Goal: Task Accomplishment & Management: Manage account settings

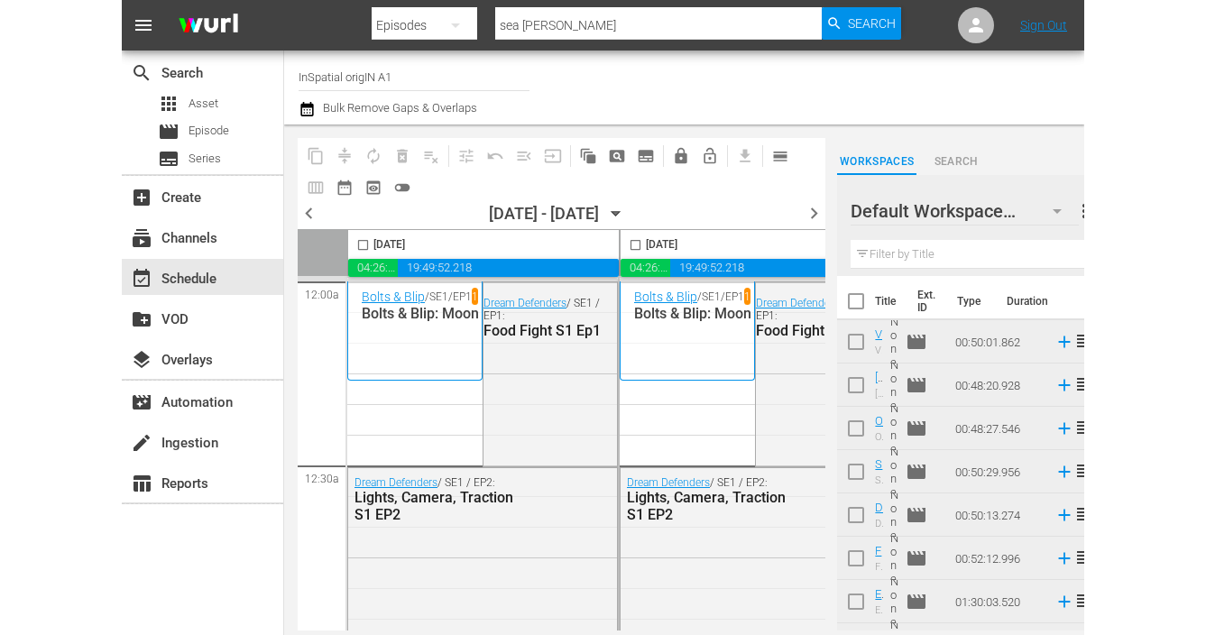
scroll to position [4, 1185]
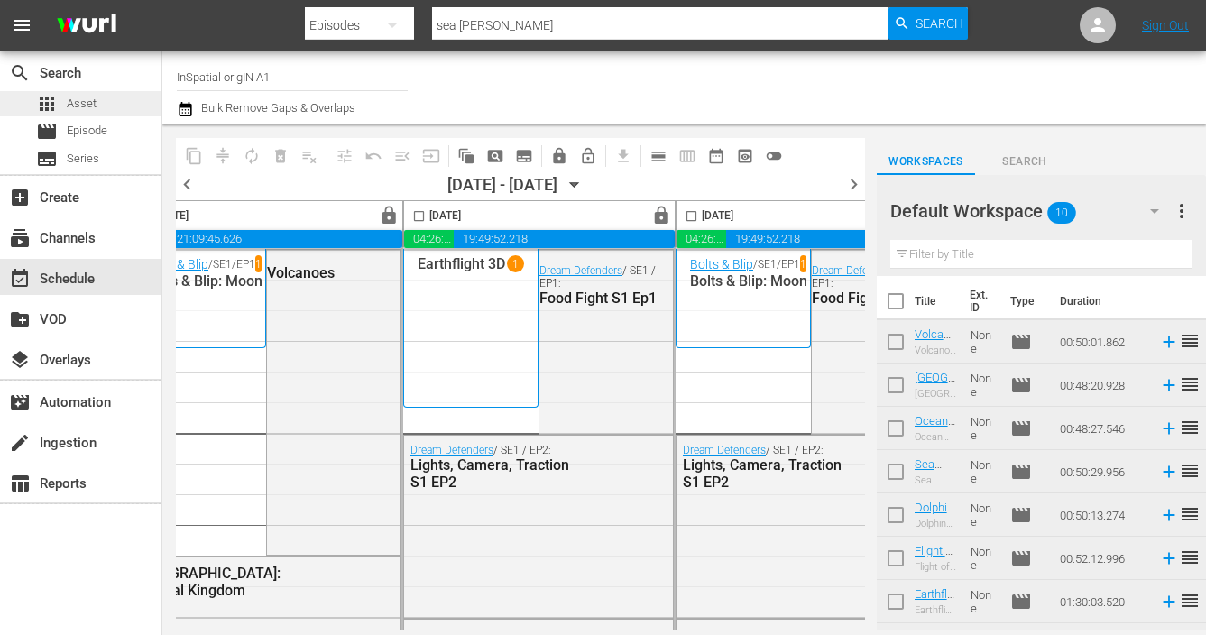
click at [84, 104] on span "Asset" at bounding box center [82, 104] width 30 height 18
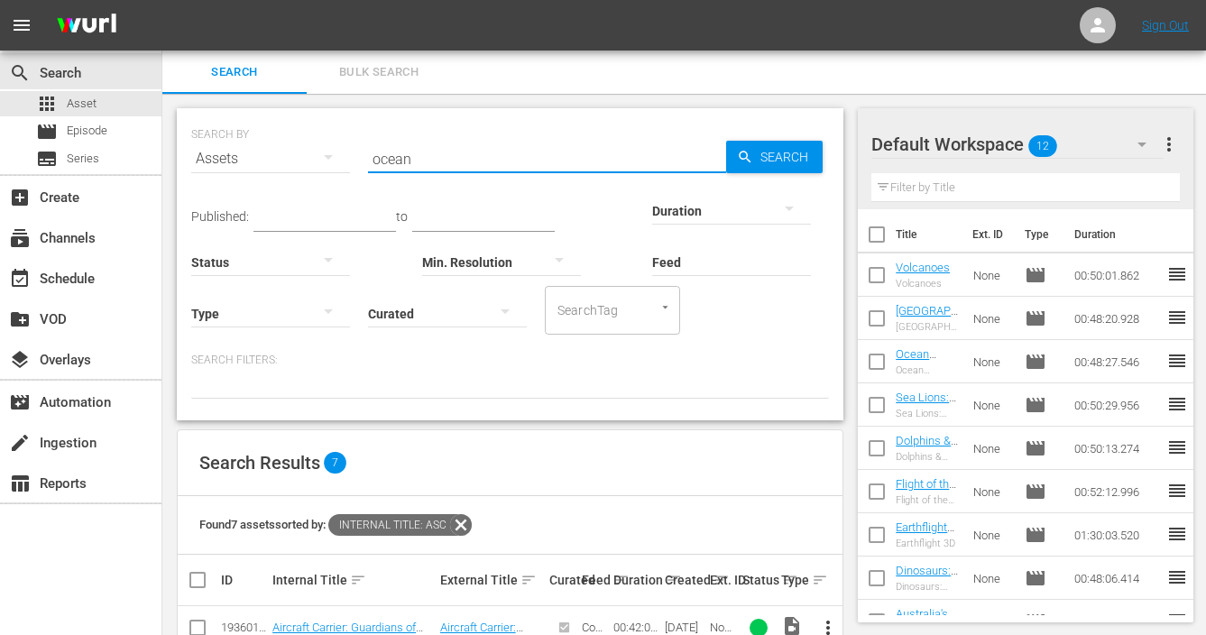
click at [483, 163] on input "ocean" at bounding box center [547, 158] width 358 height 43
type input "o"
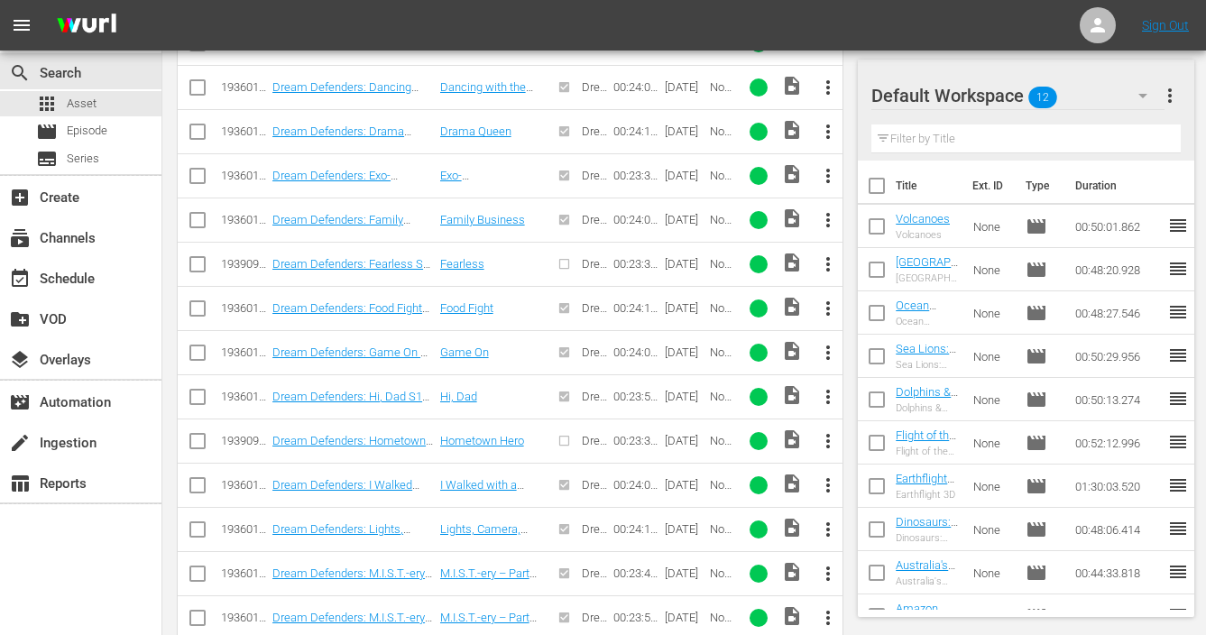
scroll to position [2072, 0]
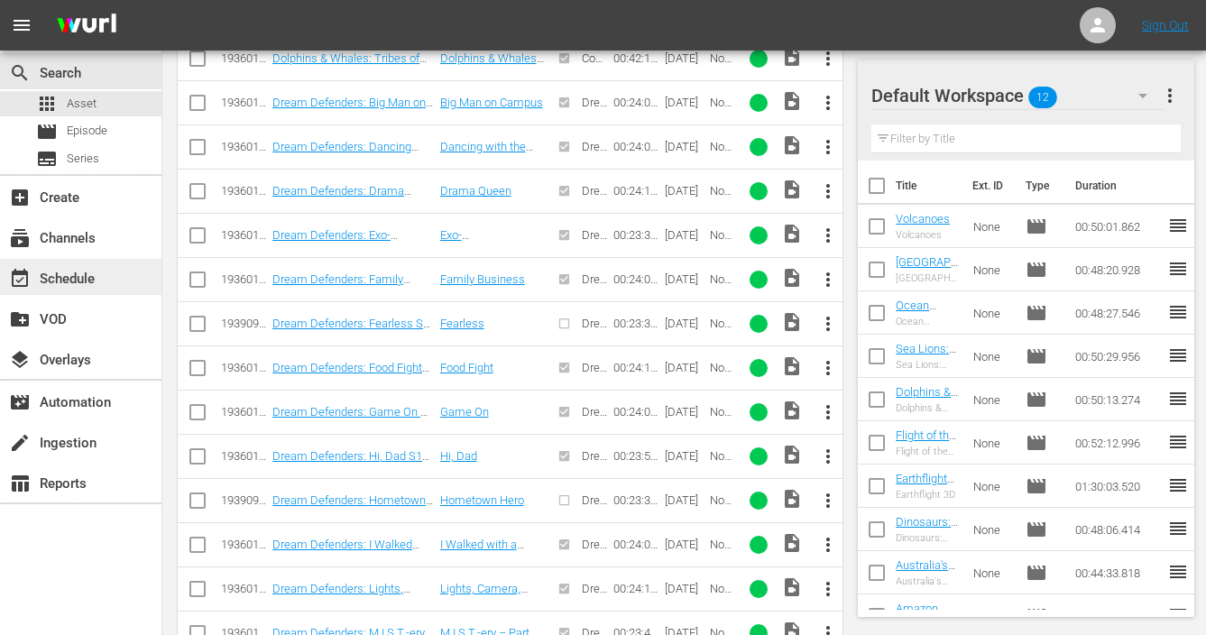
click at [66, 272] on div "event_available Schedule" at bounding box center [50, 276] width 101 height 16
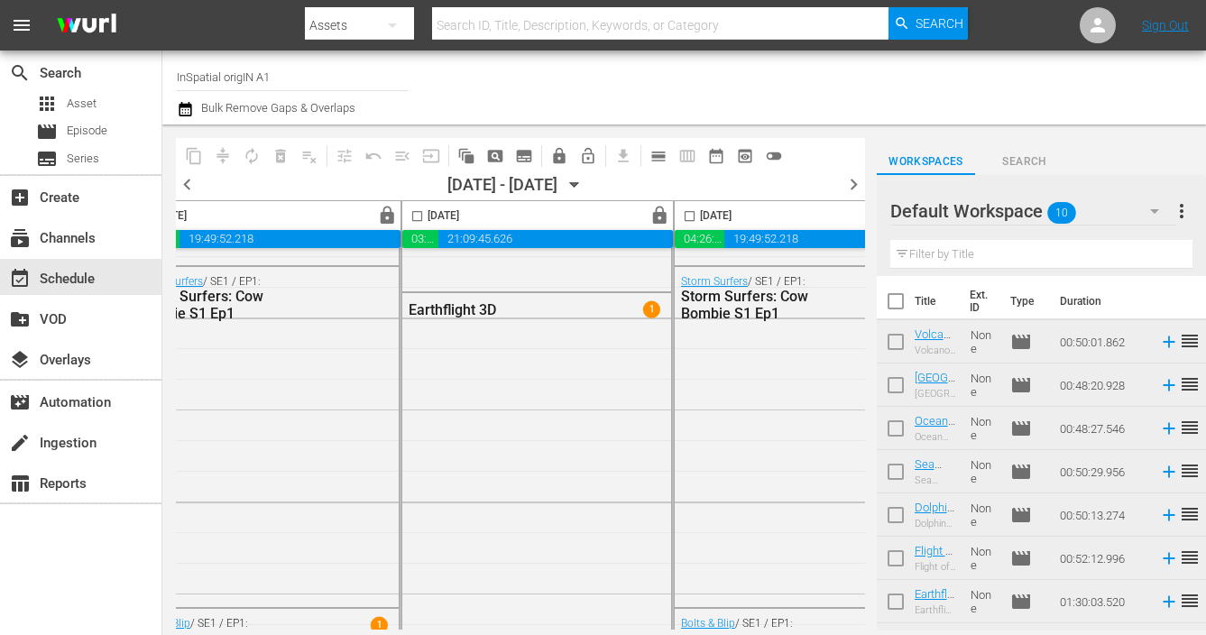
scroll to position [8400, 914]
click at [659, 214] on span "lock" at bounding box center [660, 216] width 21 height 21
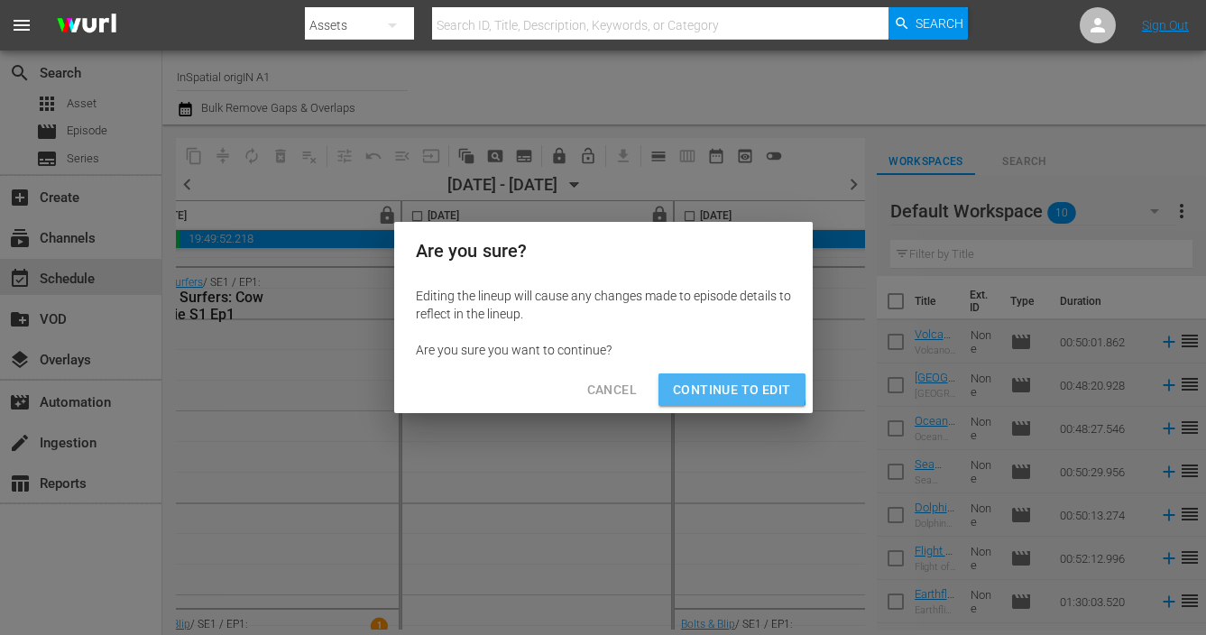
click at [720, 386] on span "Continue to Edit" at bounding box center [731, 390] width 117 height 23
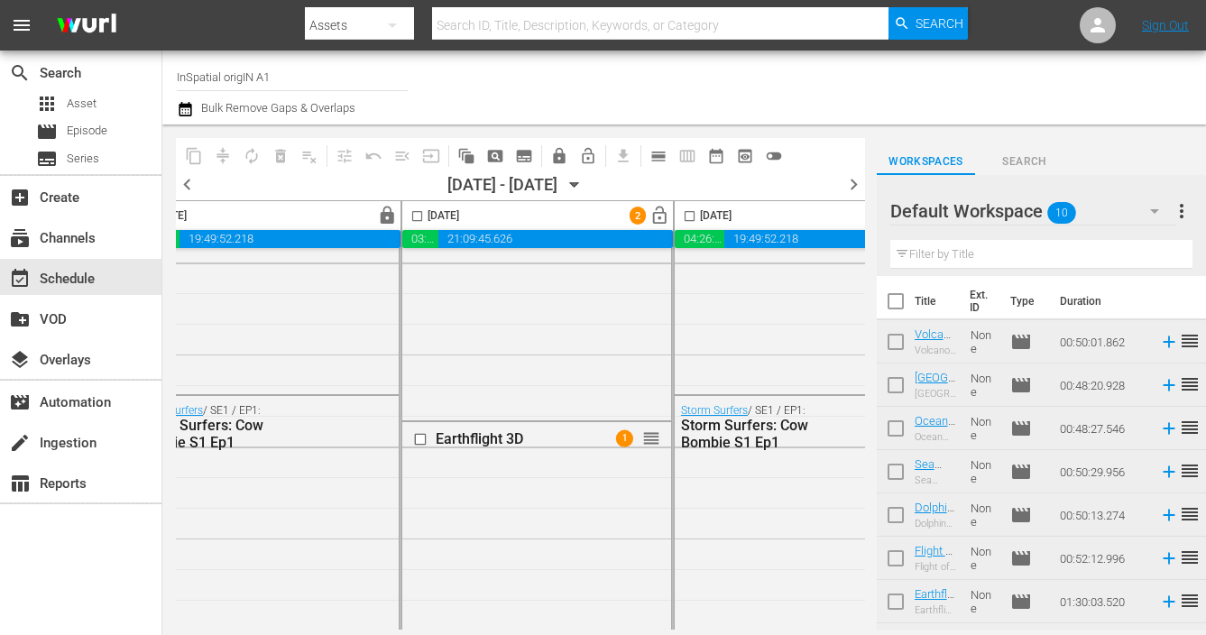
scroll to position [8265, 914]
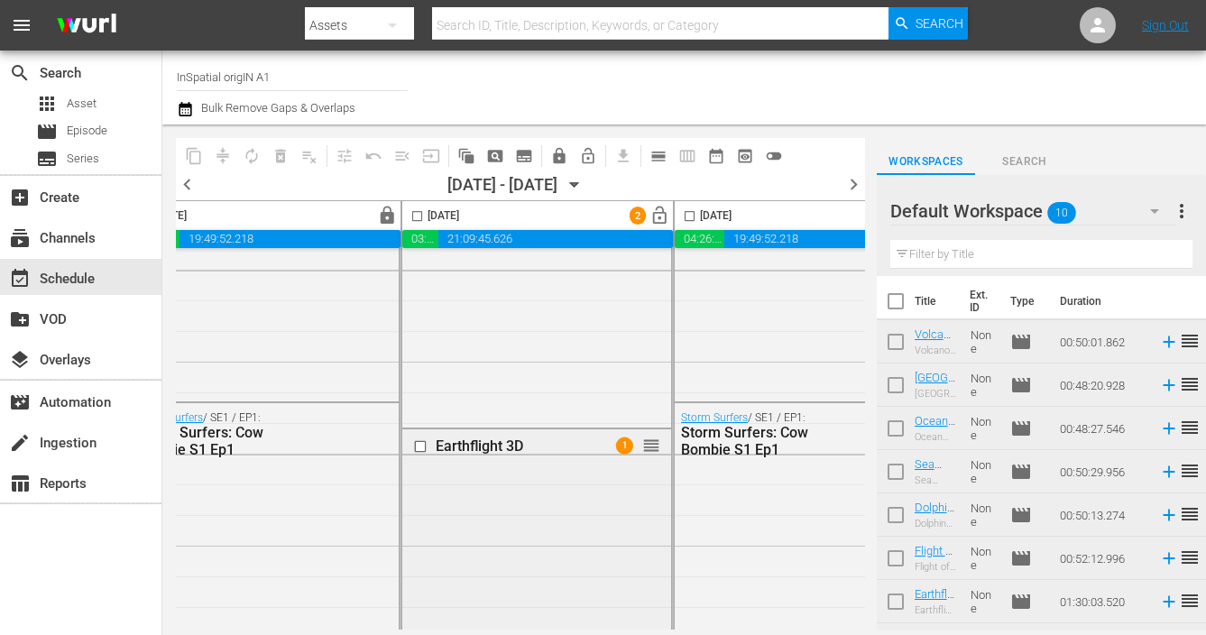
click at [421, 447] on input "checkbox" at bounding box center [422, 446] width 19 height 15
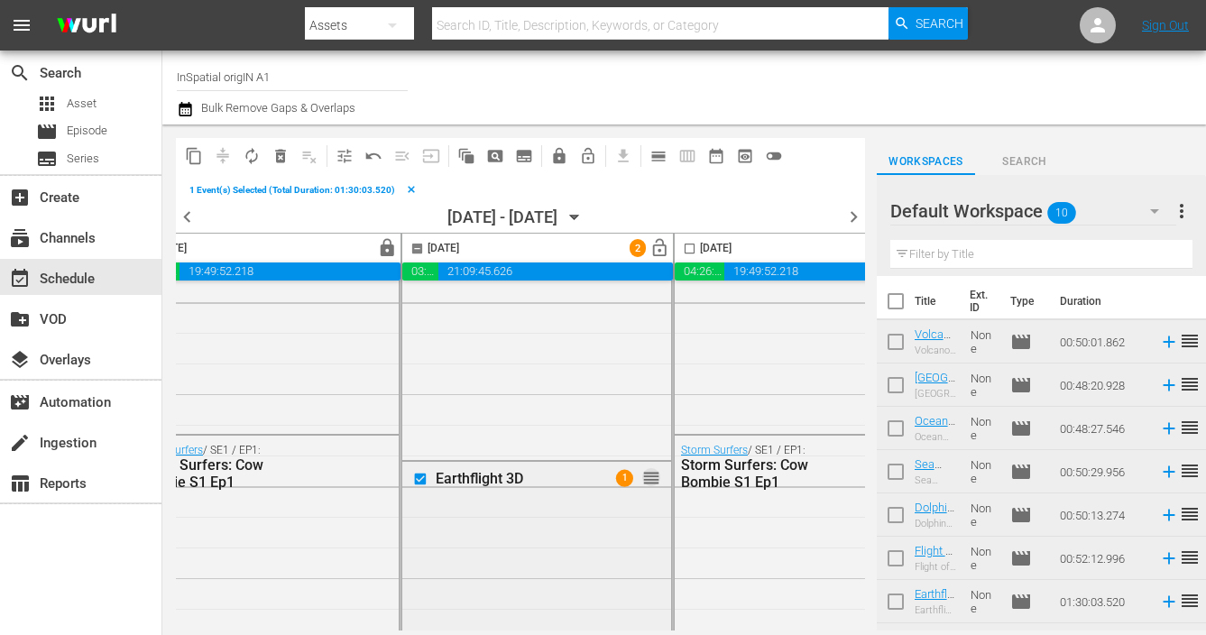
click at [659, 475] on span "reorder" at bounding box center [651, 478] width 18 height 20
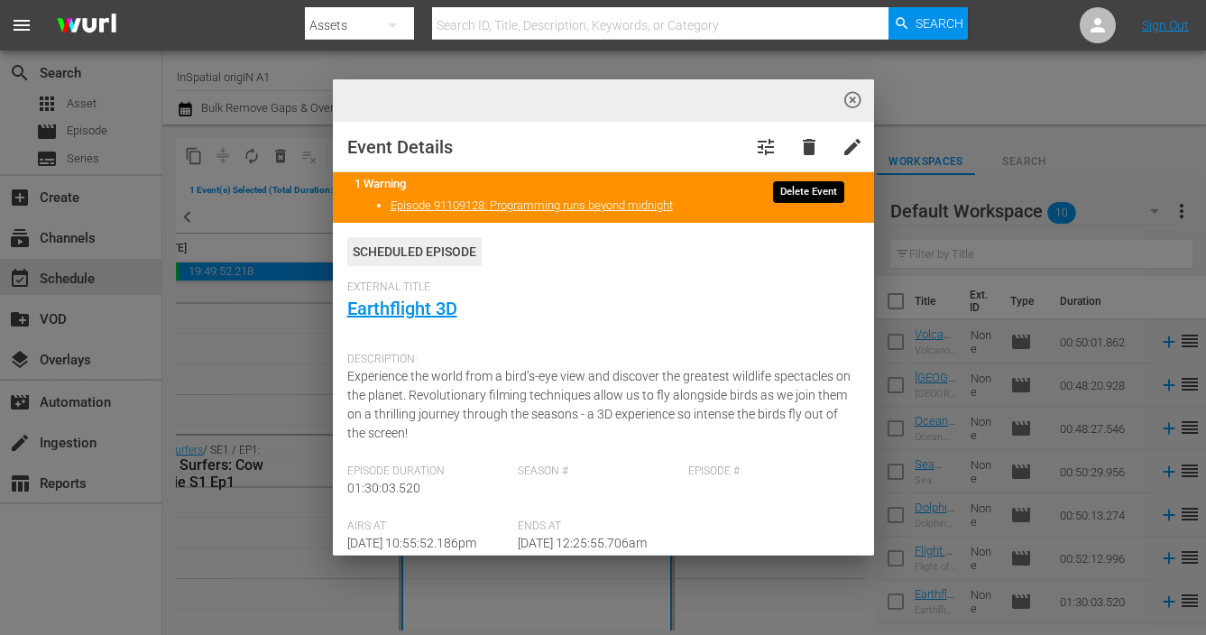
click at [813, 146] on span "delete" at bounding box center [809, 147] width 22 height 22
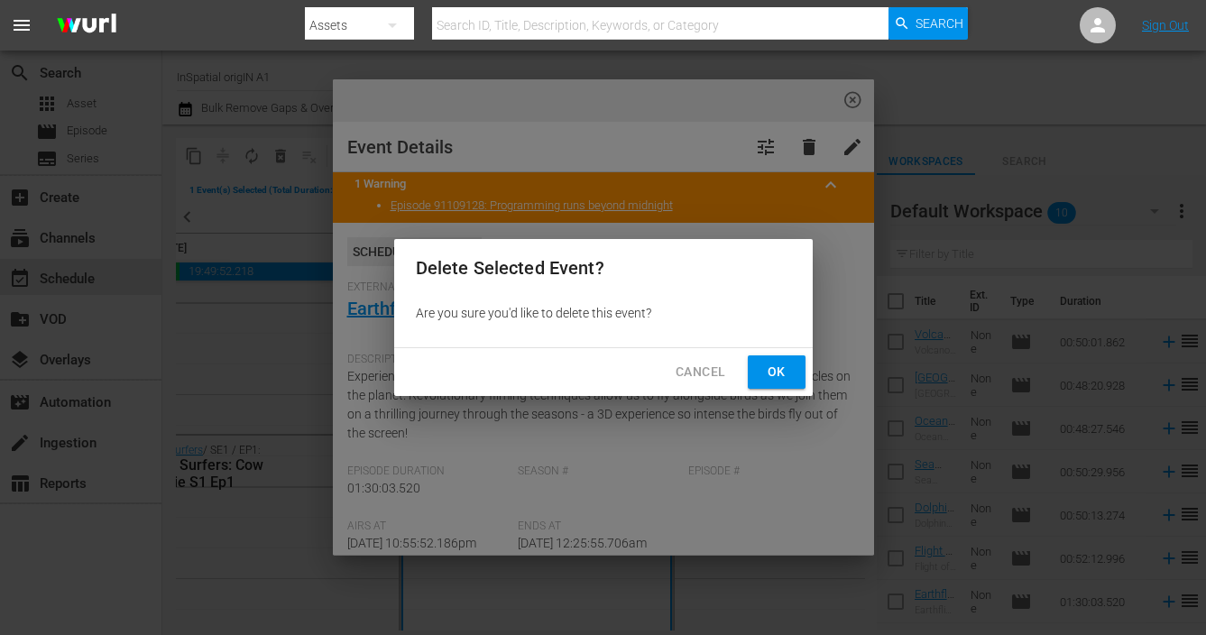
click at [777, 376] on span "Ok" at bounding box center [776, 372] width 29 height 23
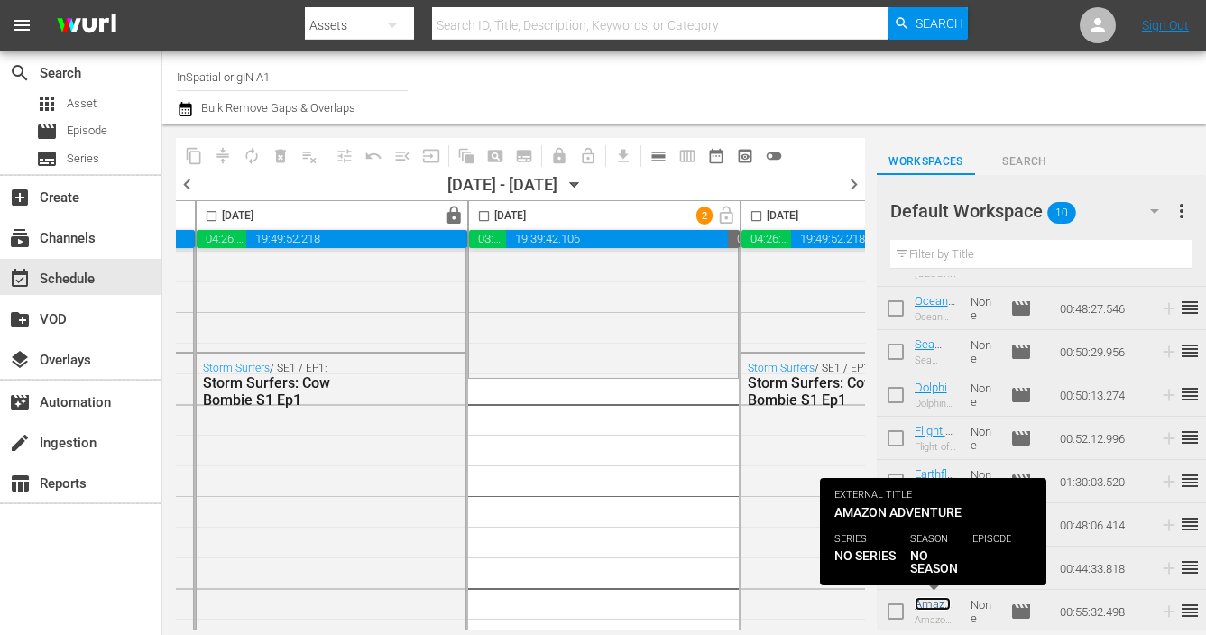
scroll to position [8314, 847]
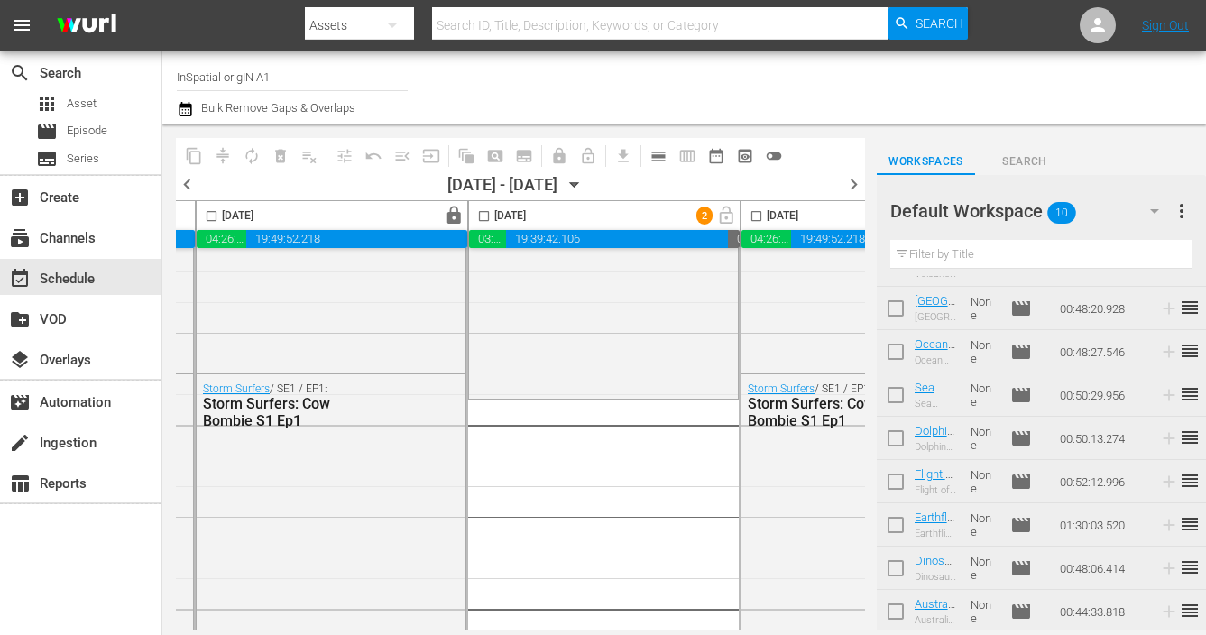
scroll to position [120, 0]
click at [898, 619] on input "checkbox" at bounding box center [896, 615] width 38 height 38
checkbox input "true"
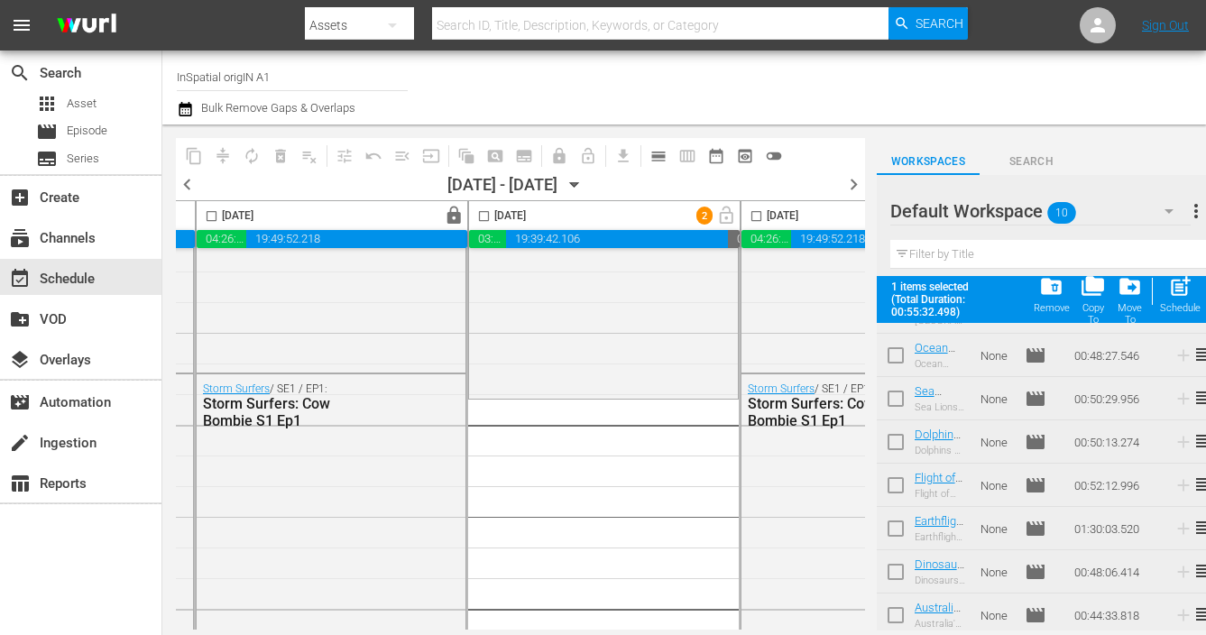
scroll to position [167, 0]
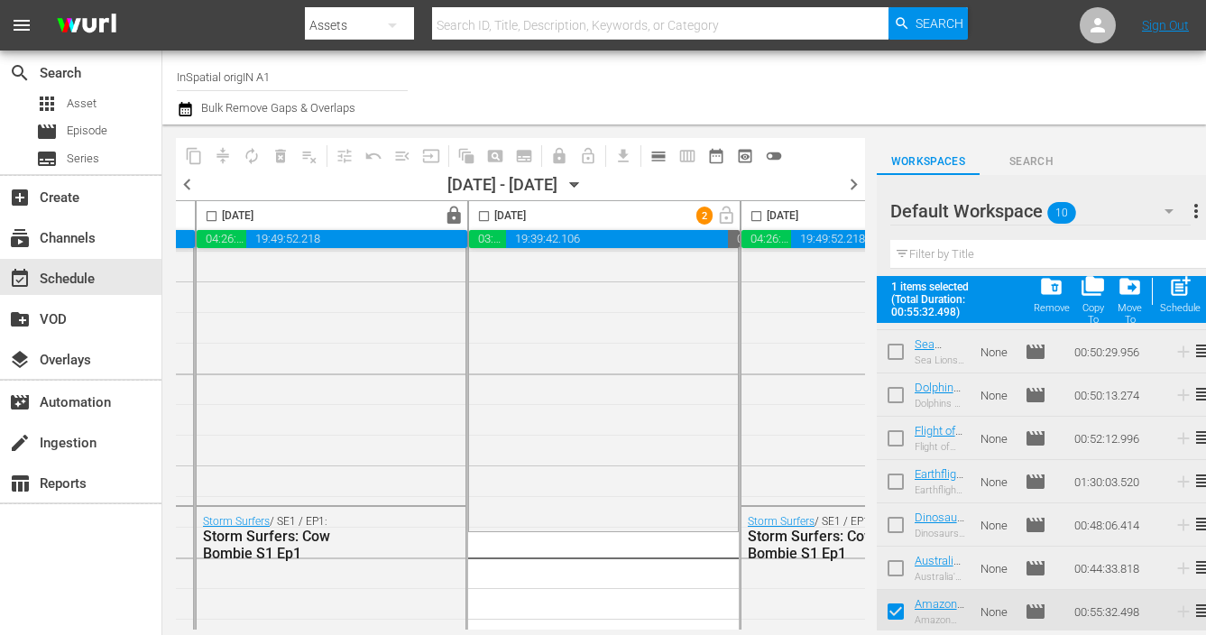
scroll to position [8464, 847]
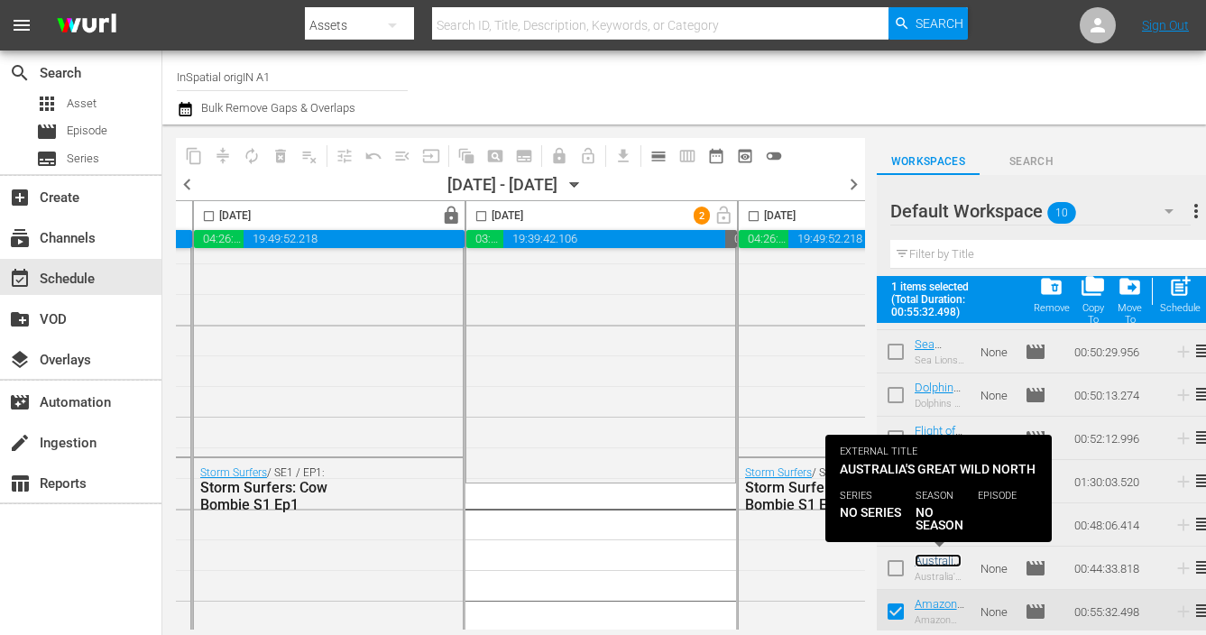
scroll to position [8209, 850]
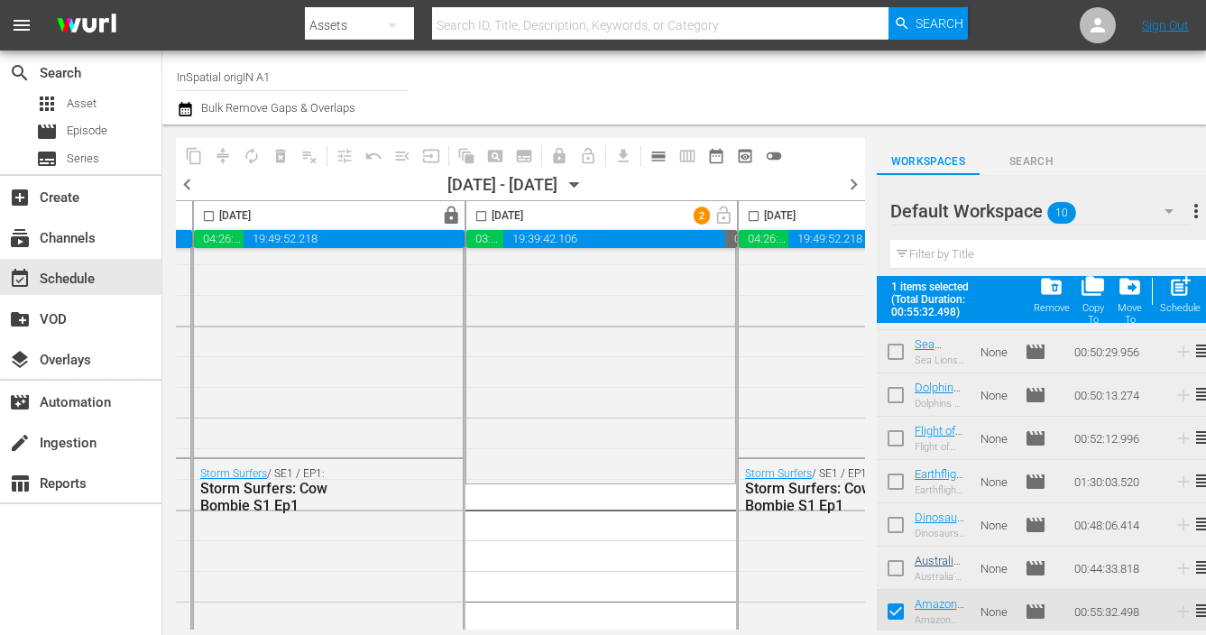
click at [613, 480] on div "Flight of the Butterflies reorder" at bounding box center [601, 324] width 271 height 320
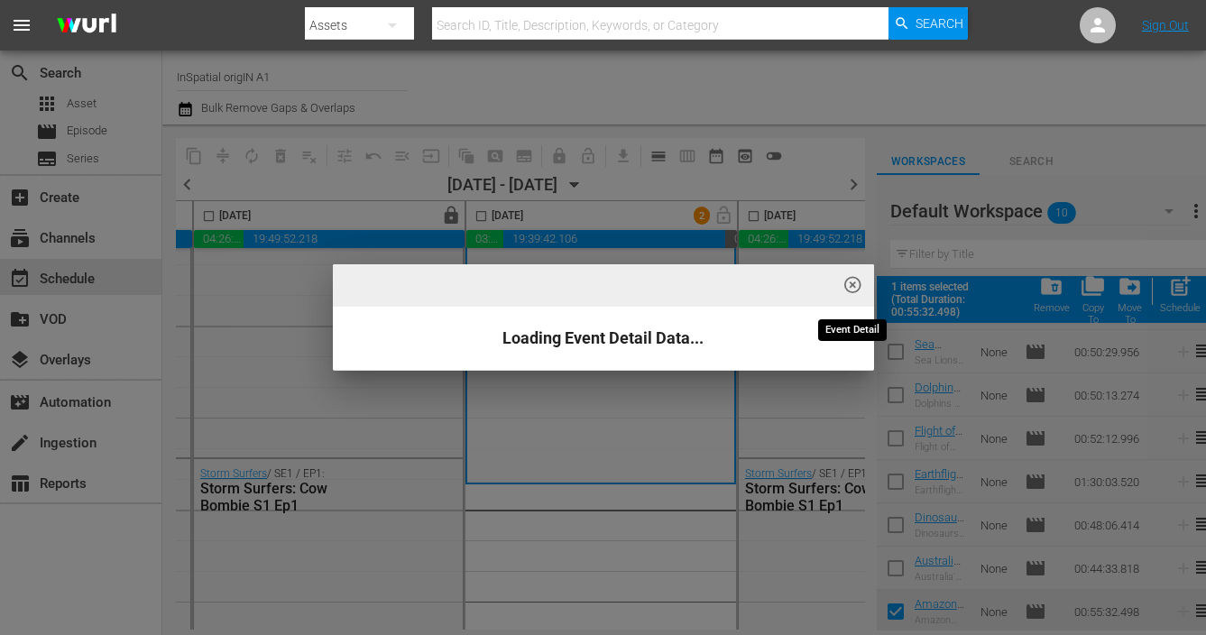
click at [854, 283] on span "highlight_off_icon" at bounding box center [853, 285] width 21 height 21
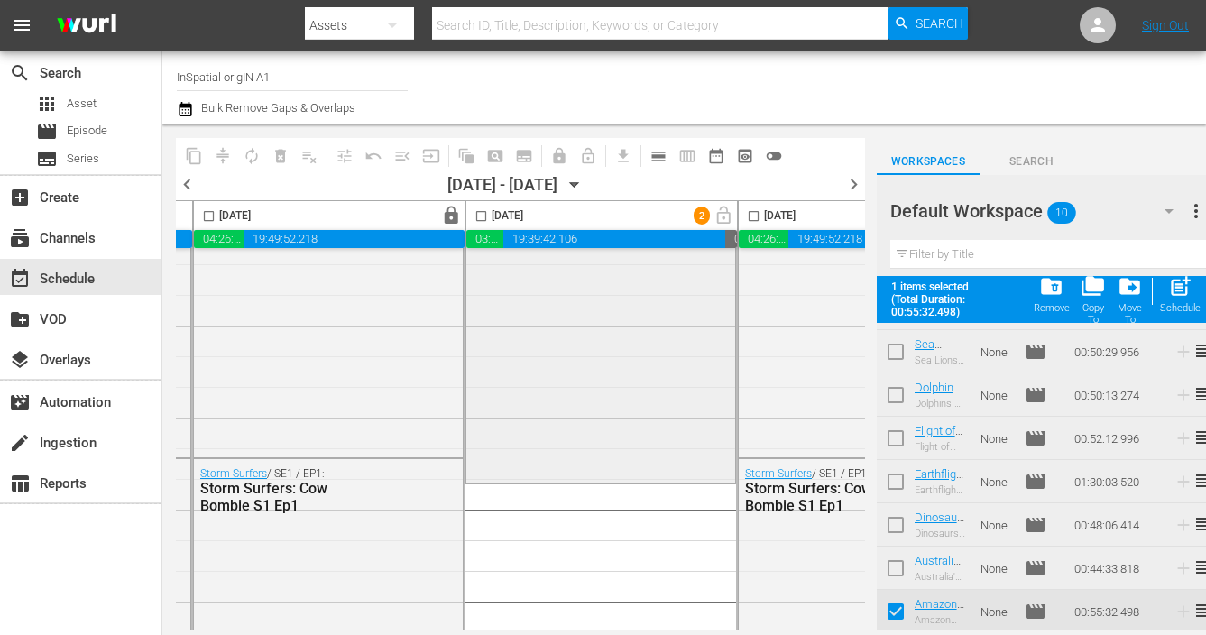
click at [484, 422] on div "Flight of the Butterflies reorder" at bounding box center [600, 322] width 269 height 315
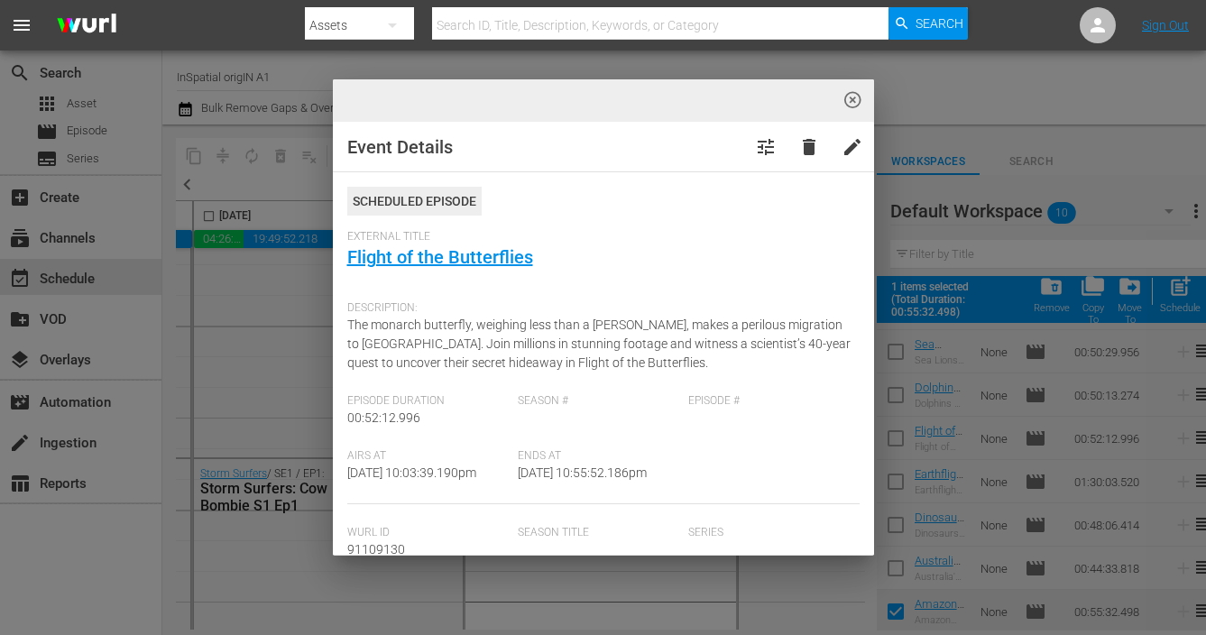
click at [678, 373] on div "Description: The monarch butterfly, weighing less than a penny, makes a perilou…" at bounding box center [603, 343] width 512 height 102
click at [848, 103] on span "highlight_off_icon" at bounding box center [853, 100] width 21 height 21
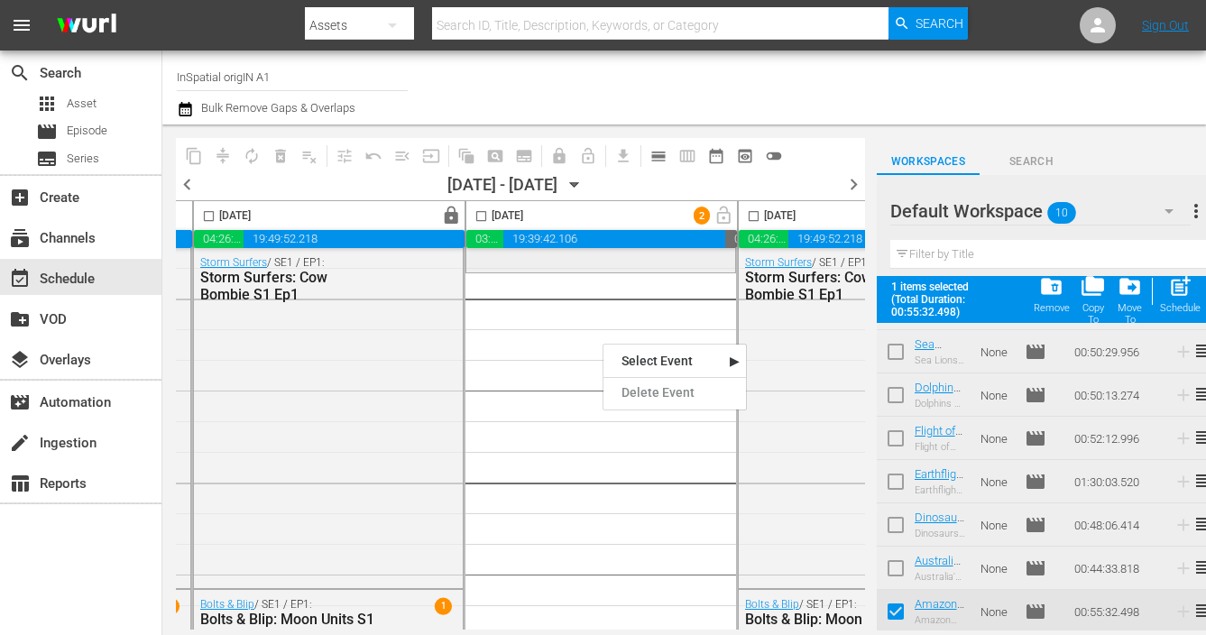
scroll to position [8426, 850]
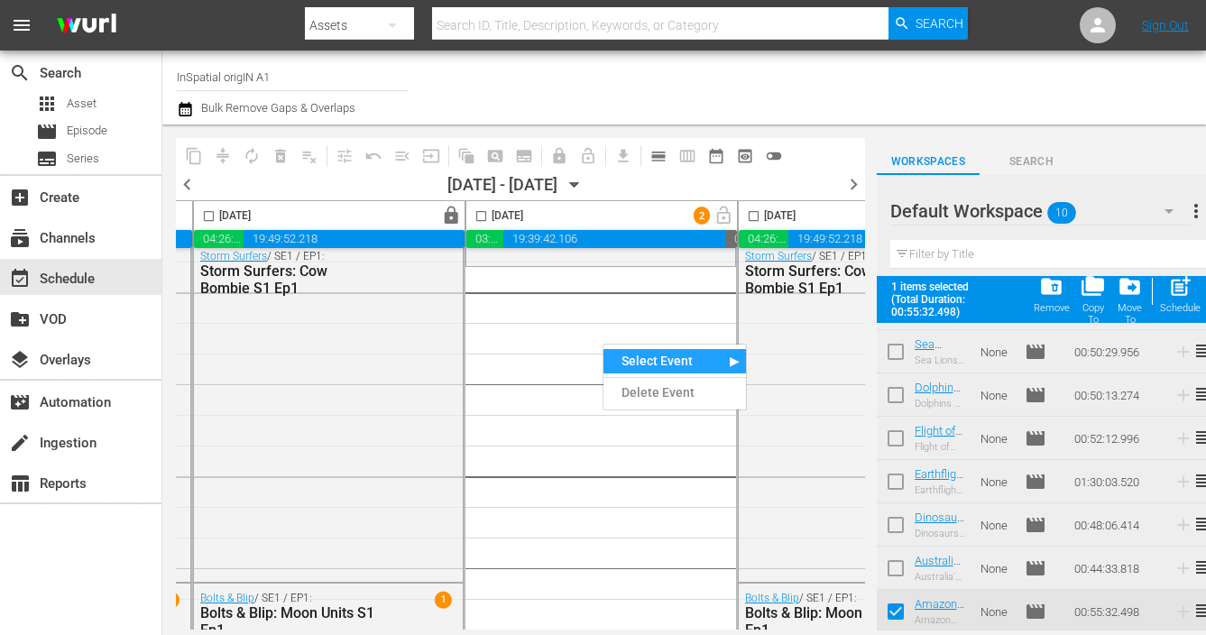
click at [649, 355] on div "Select Event" at bounding box center [675, 361] width 143 height 24
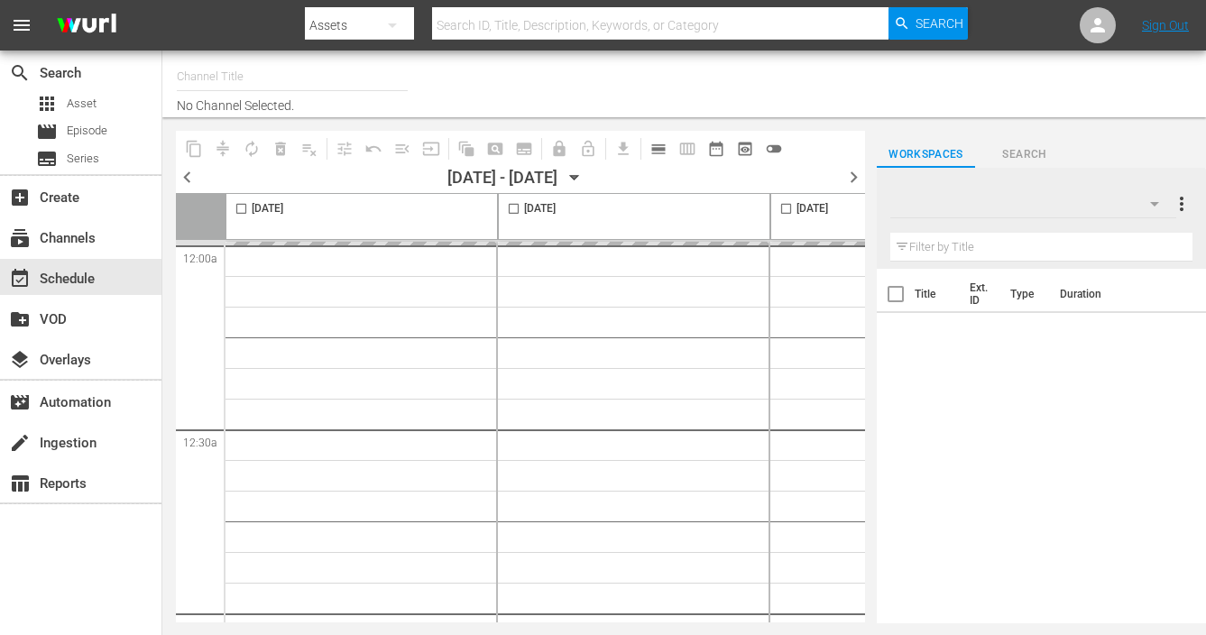
type input "InSpatial origIN A1 (2094)"
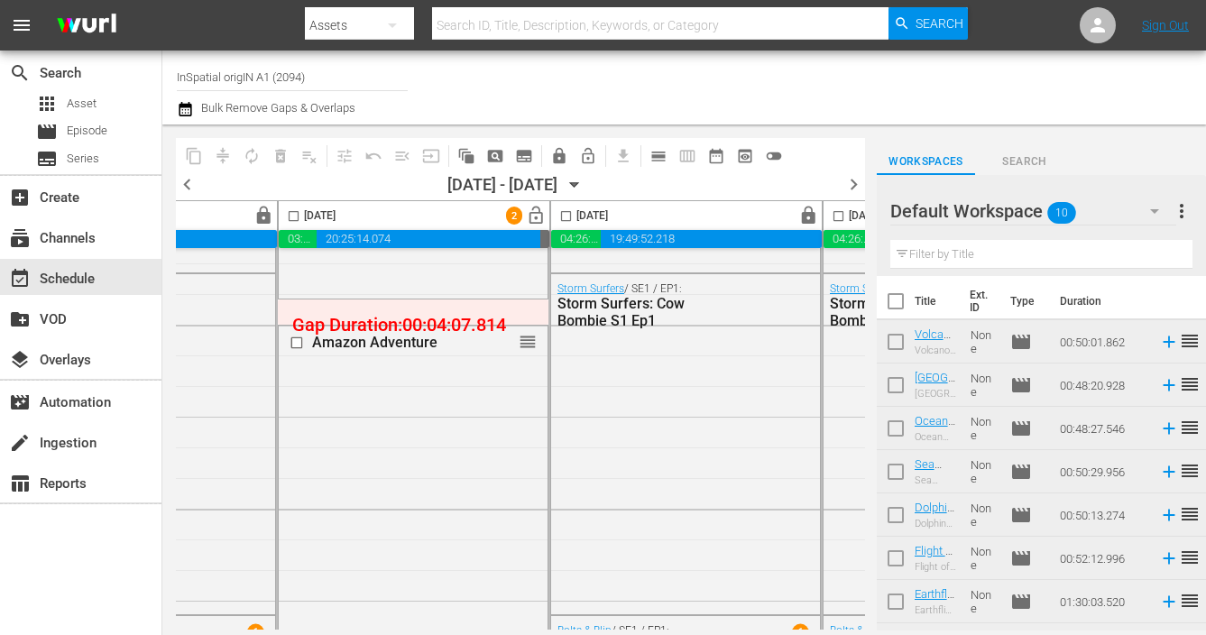
scroll to position [8398, 1038]
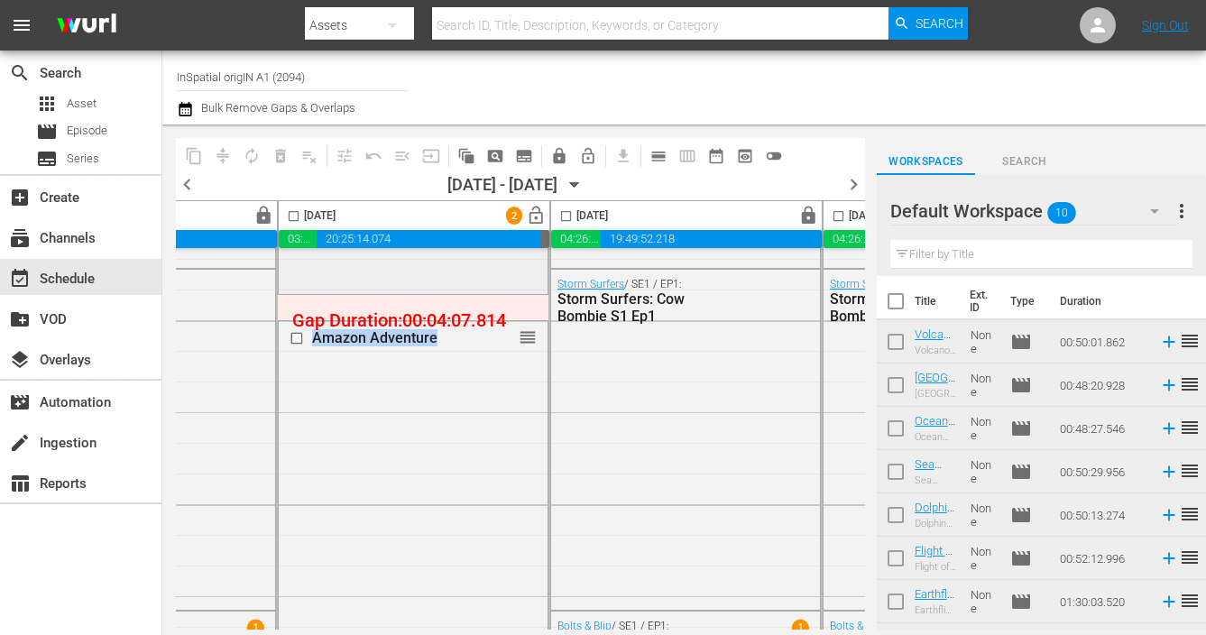
drag, startPoint x: 524, startPoint y: 318, endPoint x: 517, endPoint y: 294, distance: 25.4
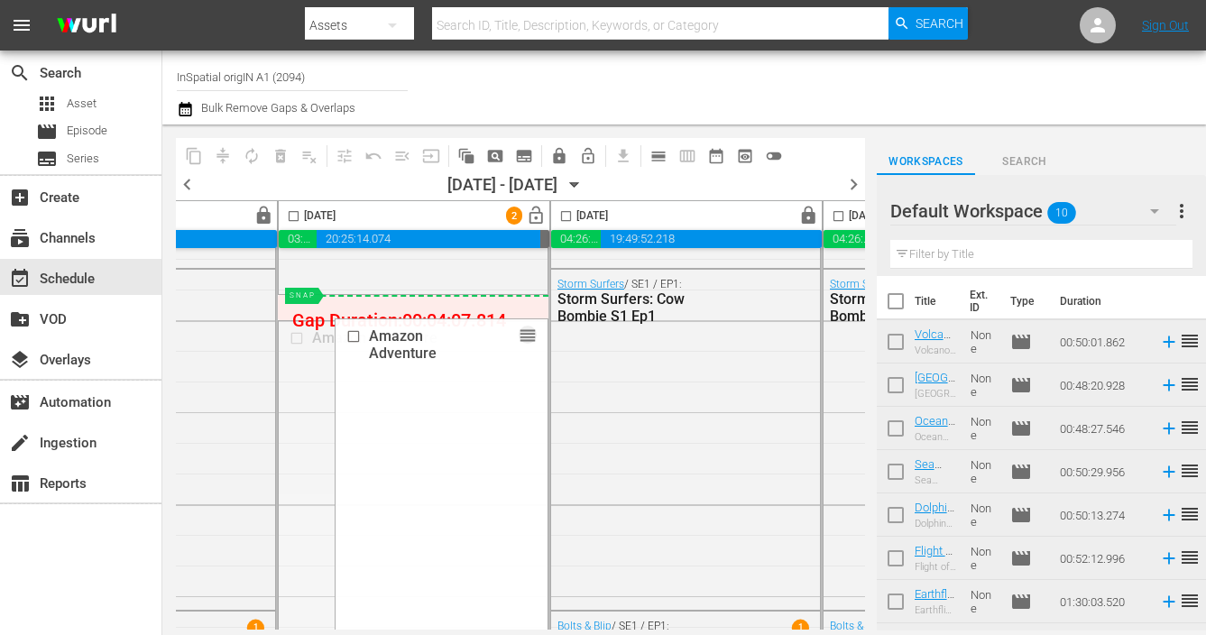
drag, startPoint x: 525, startPoint y: 331, endPoint x: 525, endPoint y: 308, distance: 23.5
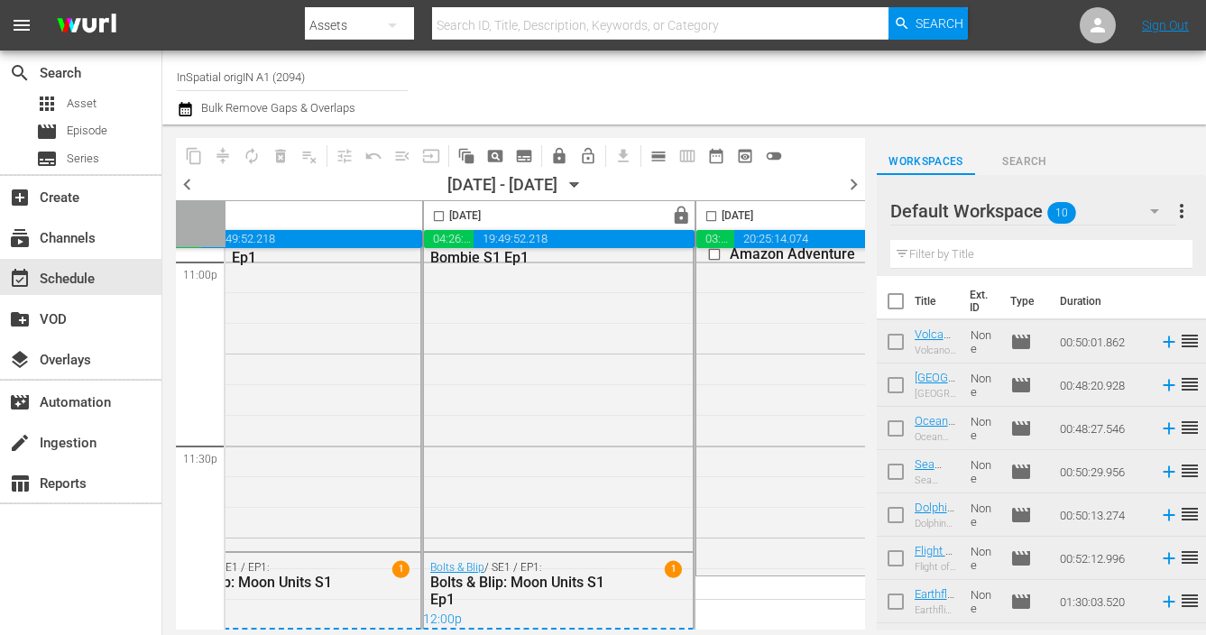
scroll to position [8464, 621]
click at [67, 128] on span "Episode" at bounding box center [87, 131] width 41 height 18
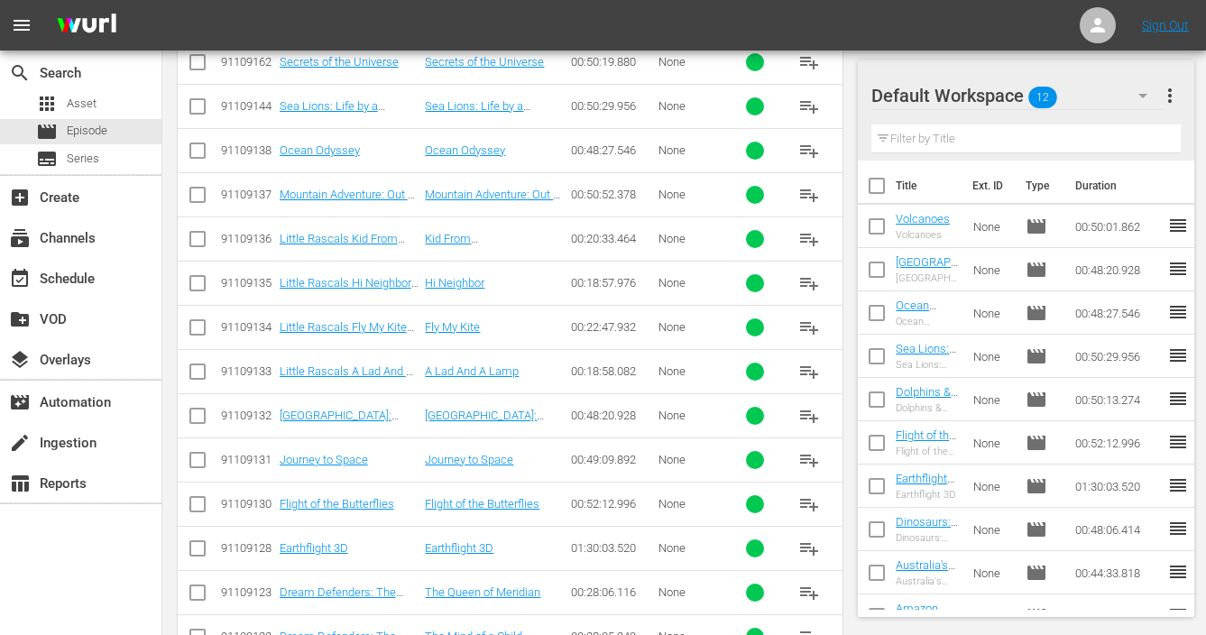
scroll to position [1087, 0]
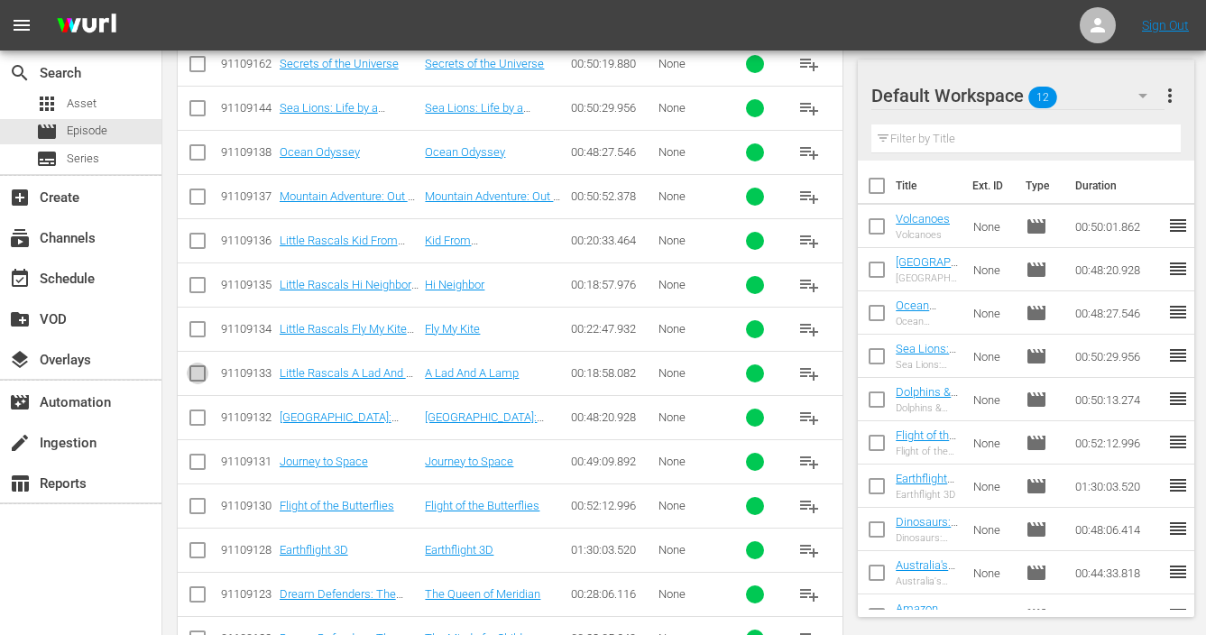
click at [191, 372] on input "checkbox" at bounding box center [198, 377] width 22 height 22
checkbox input "true"
click at [806, 374] on span "playlist_add" at bounding box center [809, 374] width 22 height 22
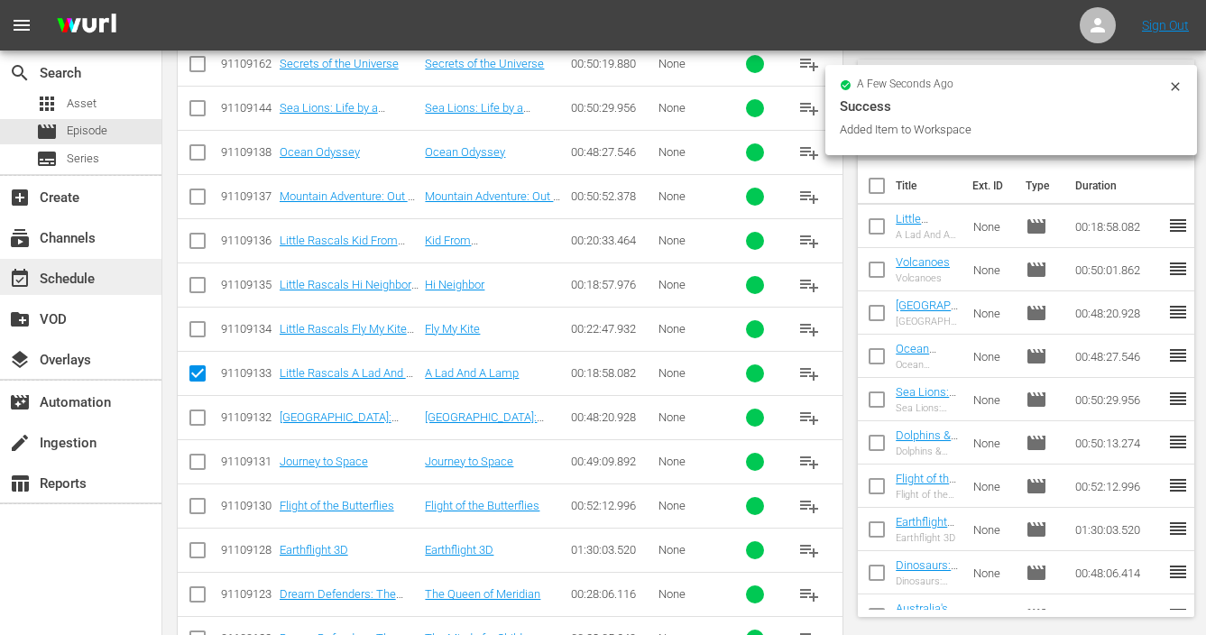
click at [85, 283] on div "event_available Schedule" at bounding box center [50, 276] width 101 height 16
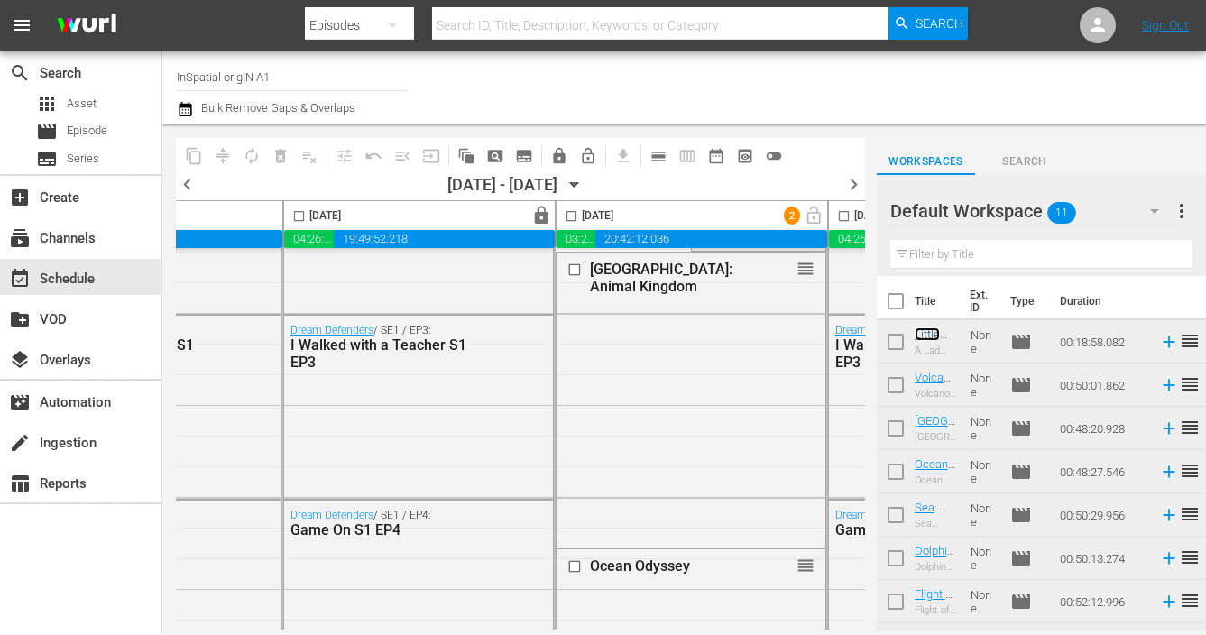
scroll to position [0, 760]
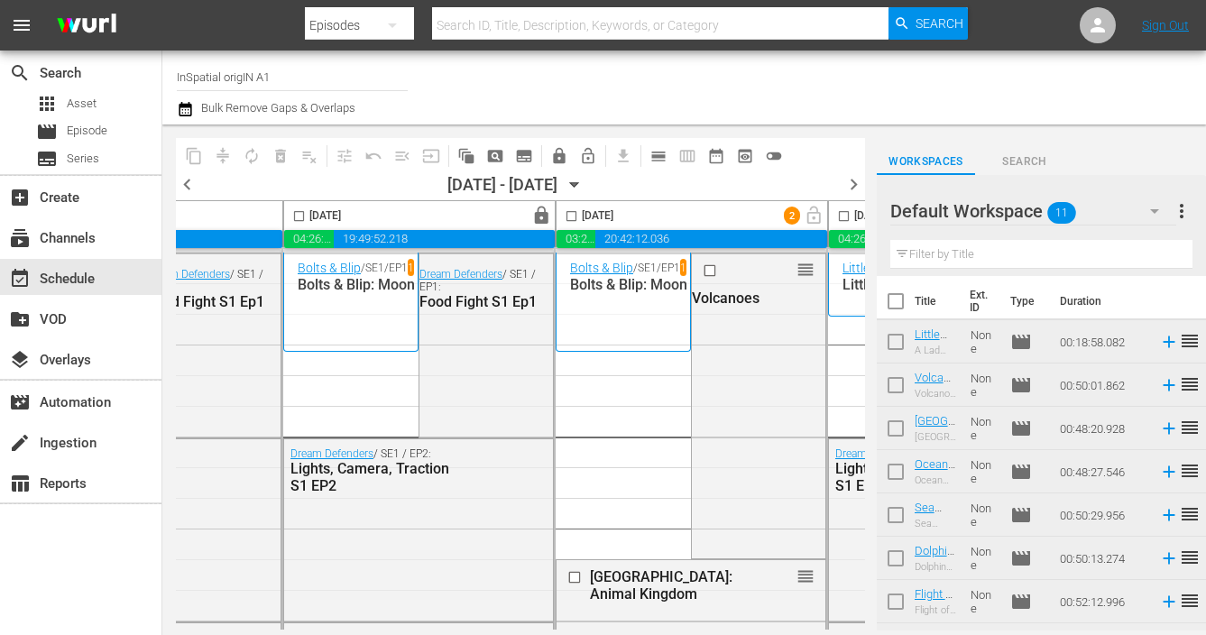
click at [815, 228] on div "2 lock_open" at bounding box center [806, 216] width 44 height 28
click at [815, 216] on span "lock_open" at bounding box center [814, 215] width 28 height 14
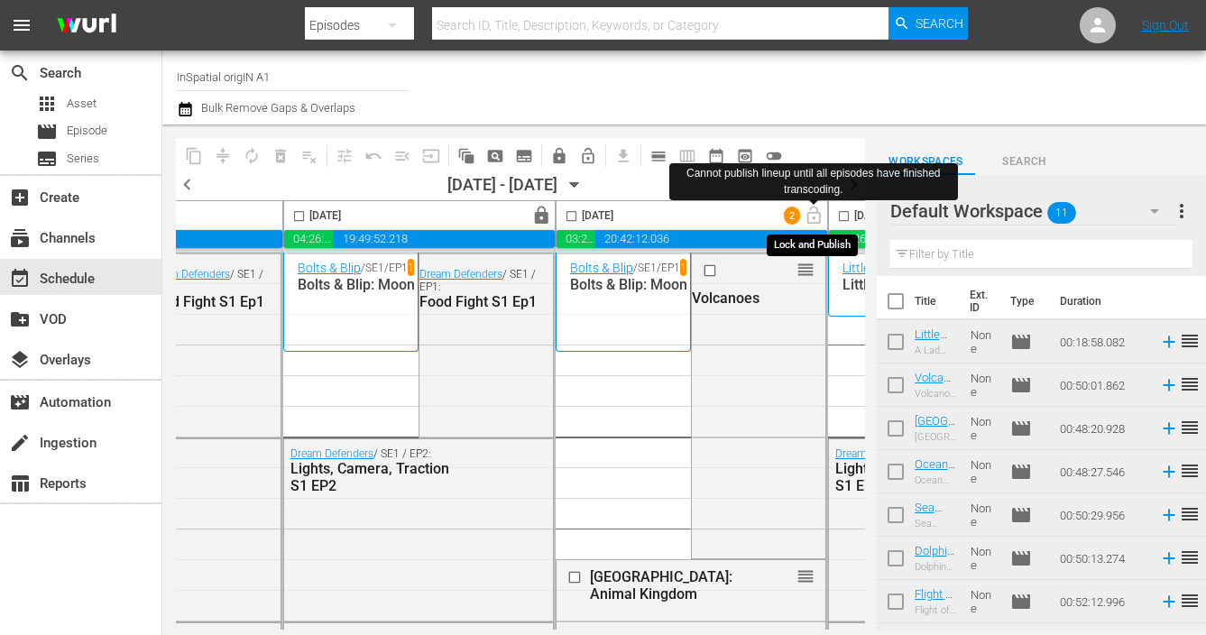
click at [813, 217] on span "lock_open" at bounding box center [814, 215] width 28 height 14
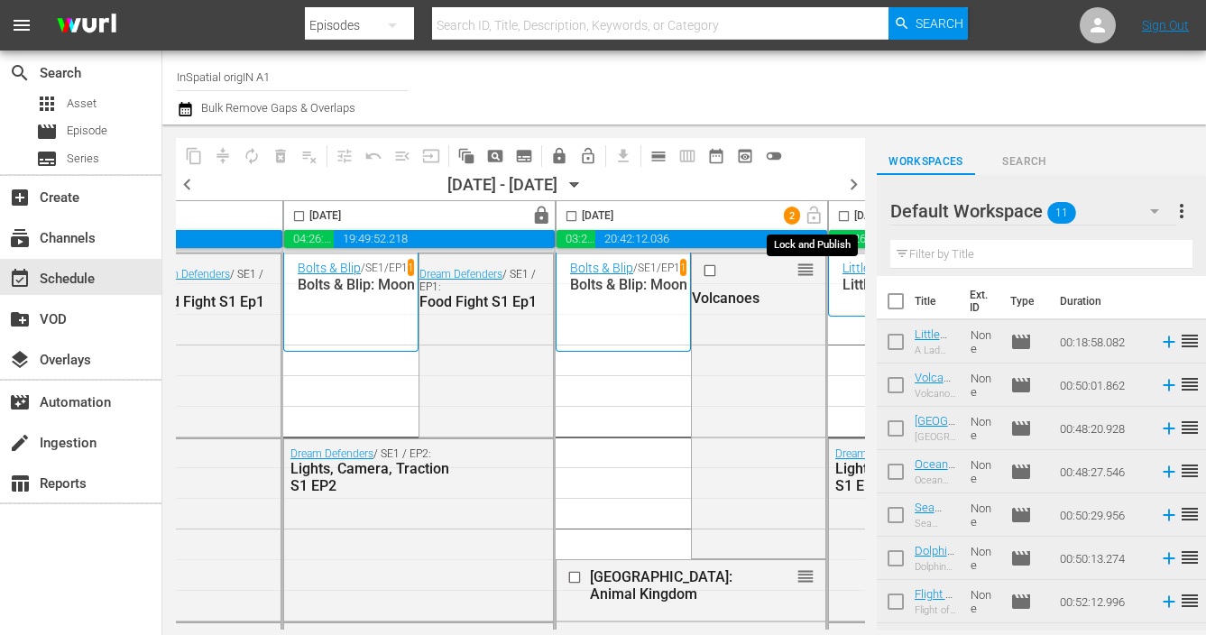
click at [815, 214] on span "lock_open" at bounding box center [814, 215] width 28 height 14
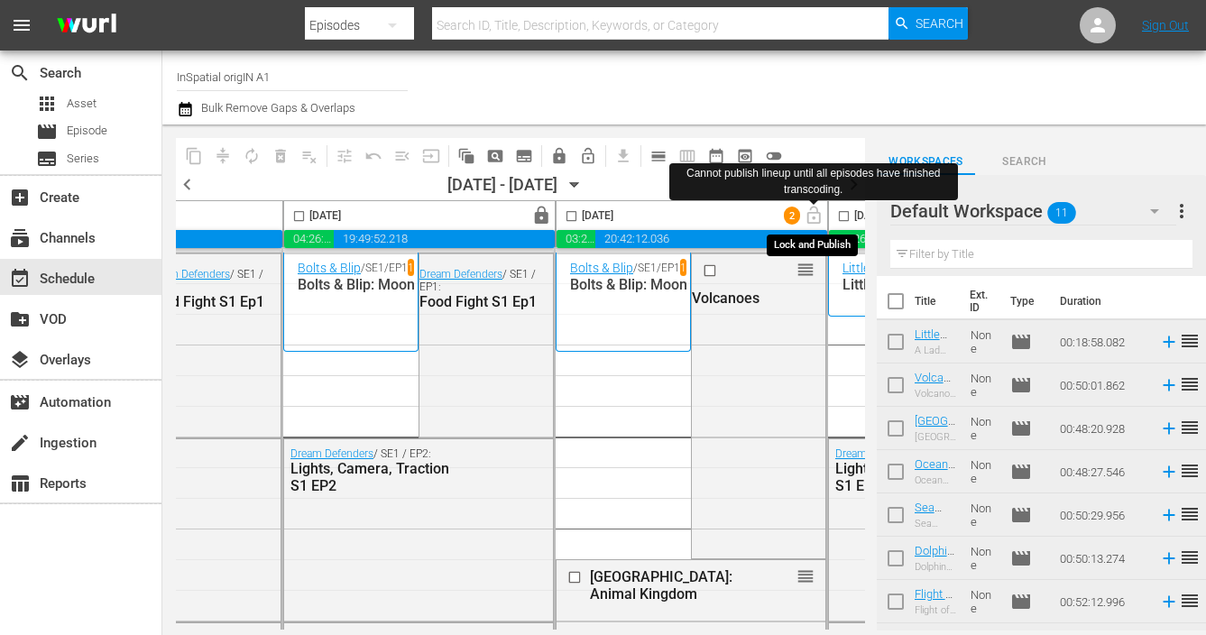
click at [812, 218] on span "lock_open" at bounding box center [814, 215] width 28 height 14
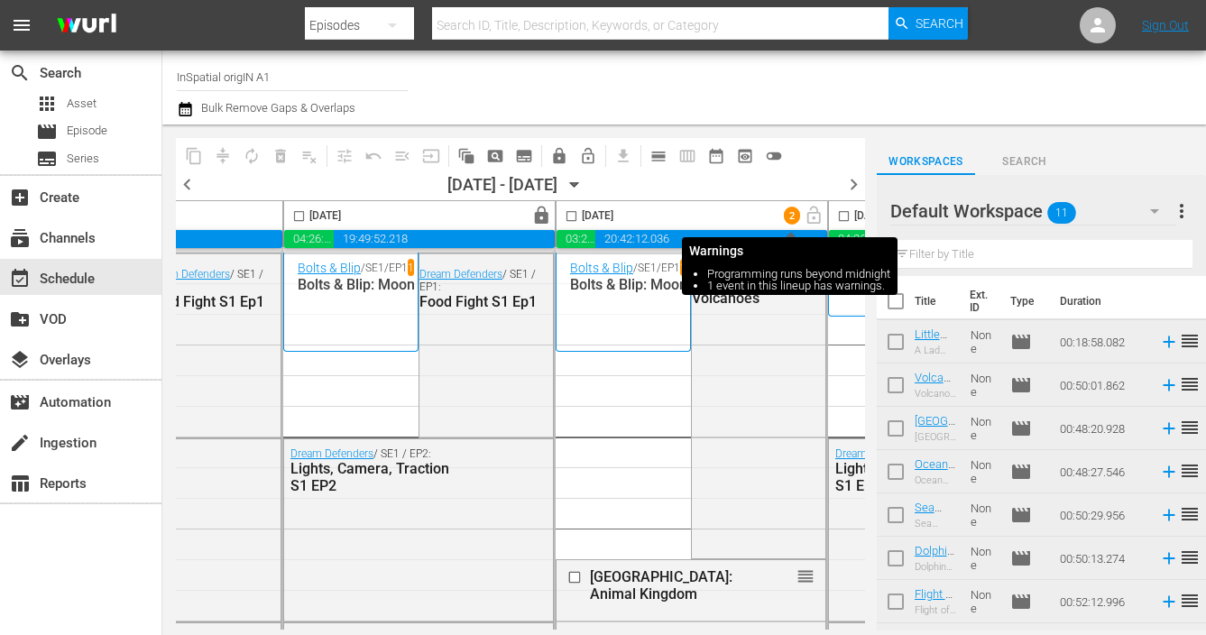
click at [789, 214] on span "2" at bounding box center [792, 216] width 16 height 12
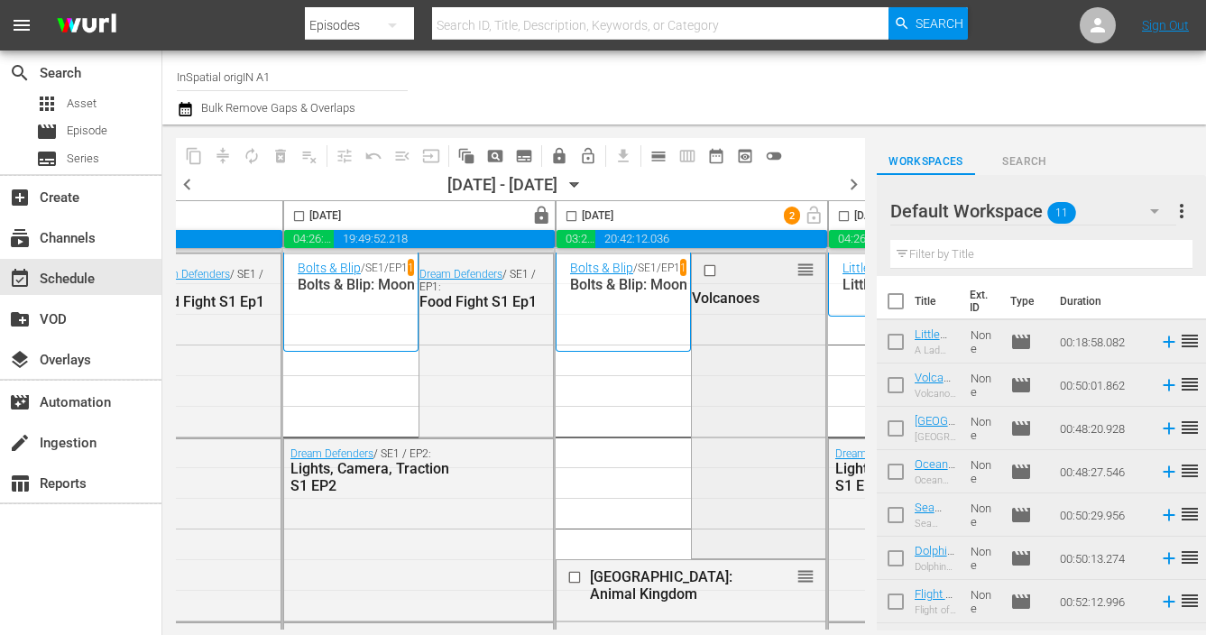
click at [731, 458] on div "reorder Volcanoes" at bounding box center [759, 404] width 134 height 301
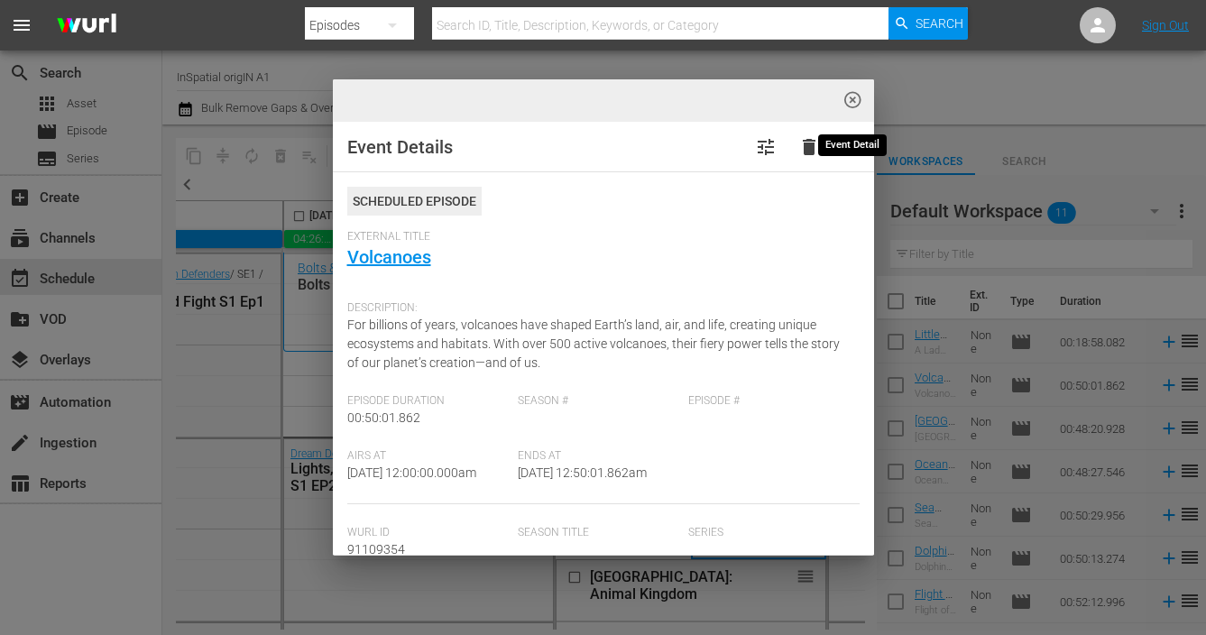
click at [856, 100] on span "highlight_off_icon" at bounding box center [853, 100] width 21 height 21
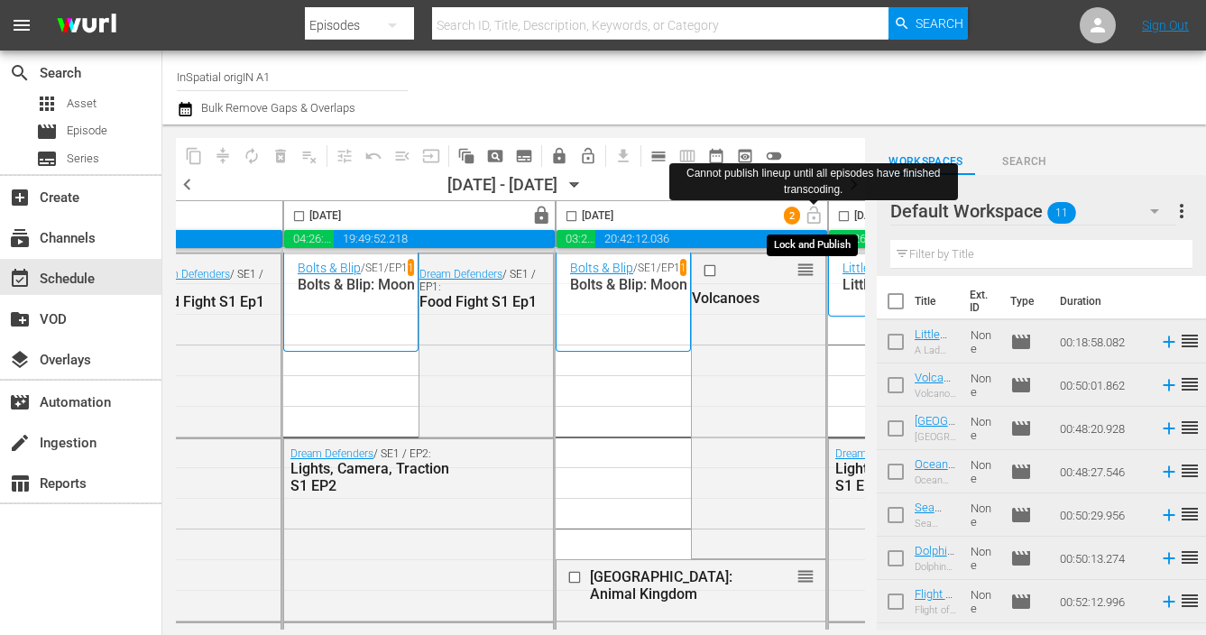
click at [817, 220] on span "lock_open" at bounding box center [814, 215] width 28 height 14
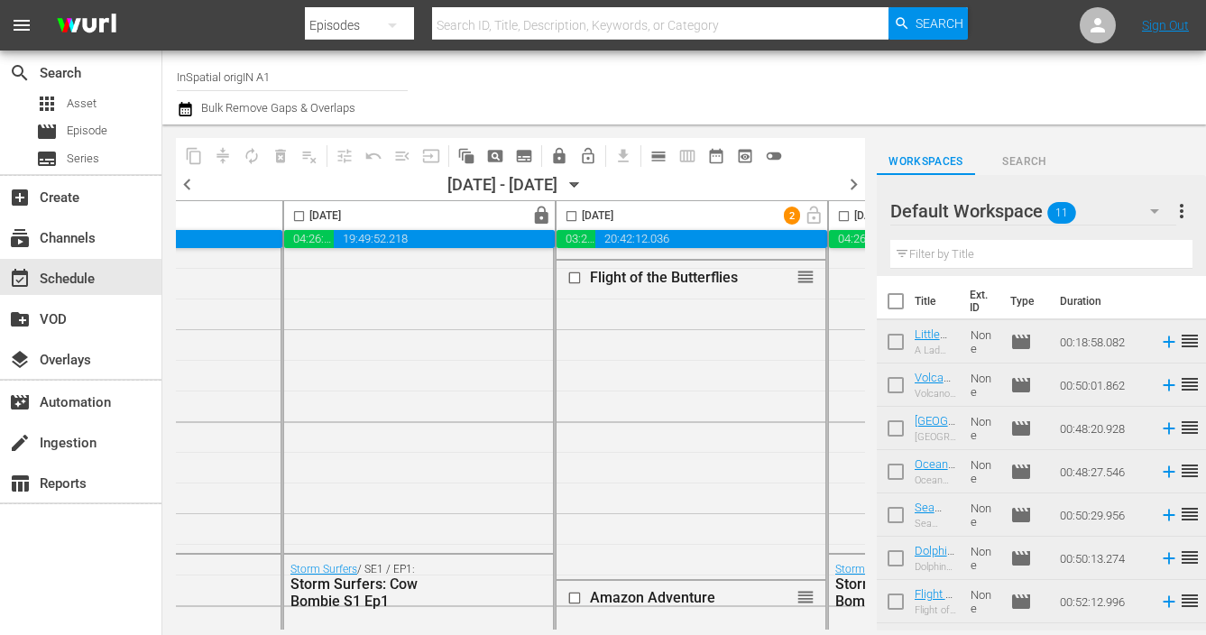
scroll to position [8464, 760]
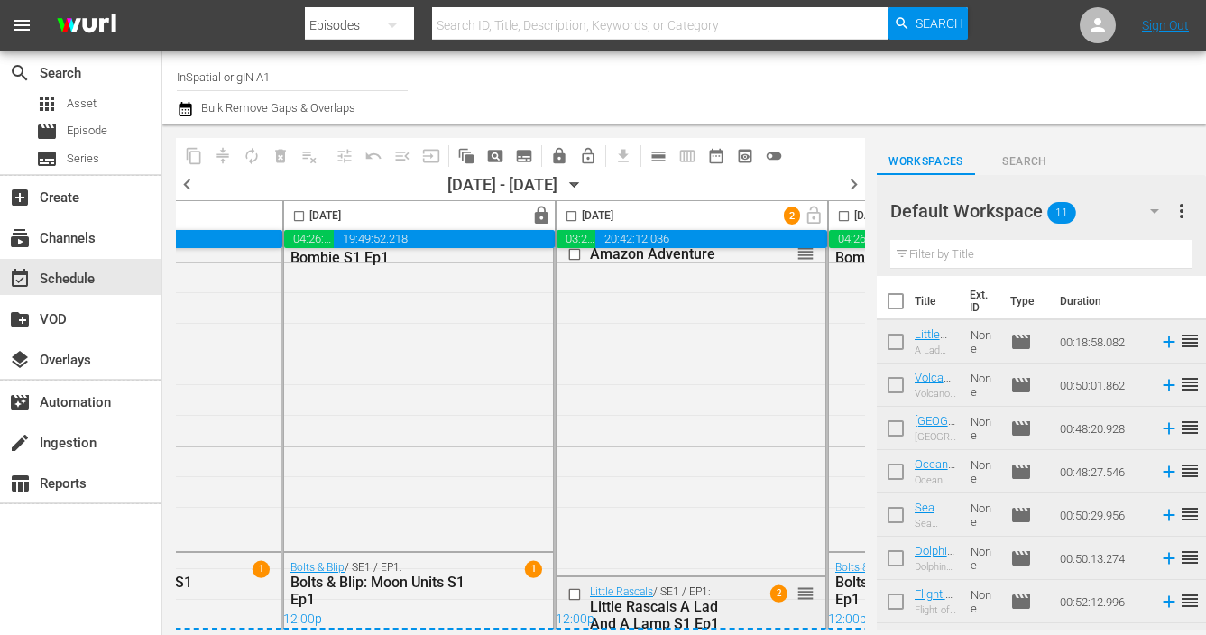
click at [777, 586] on span "2" at bounding box center [778, 594] width 17 height 17
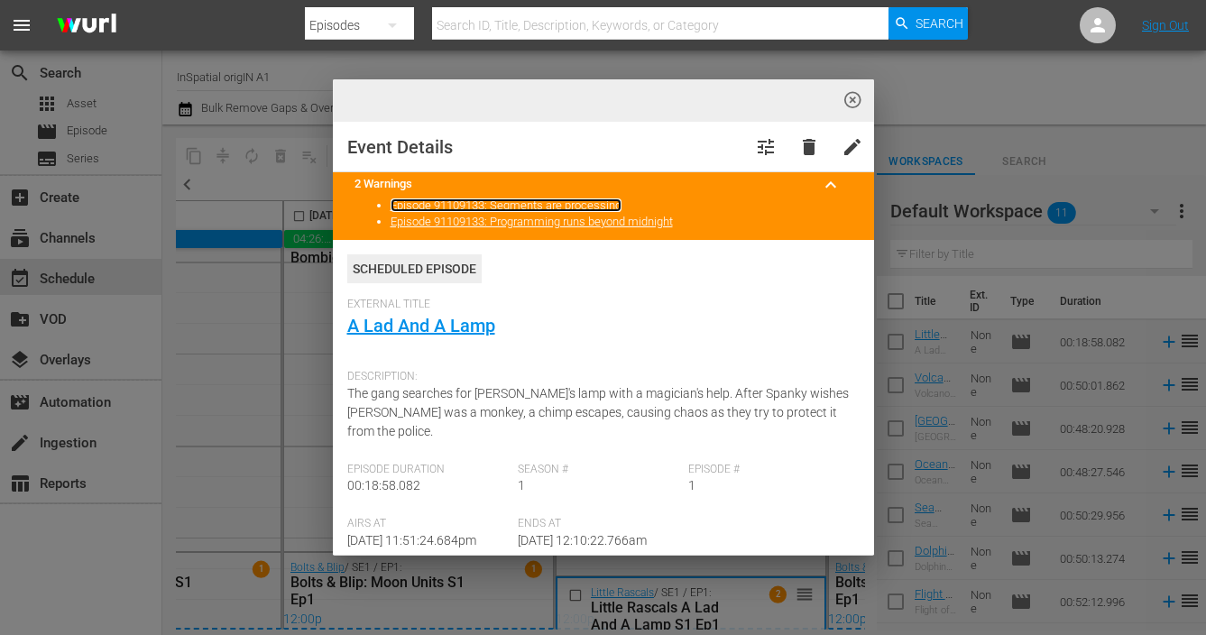
click at [586, 207] on link "Episode 91109133: Segments are processing" at bounding box center [506, 205] width 231 height 14
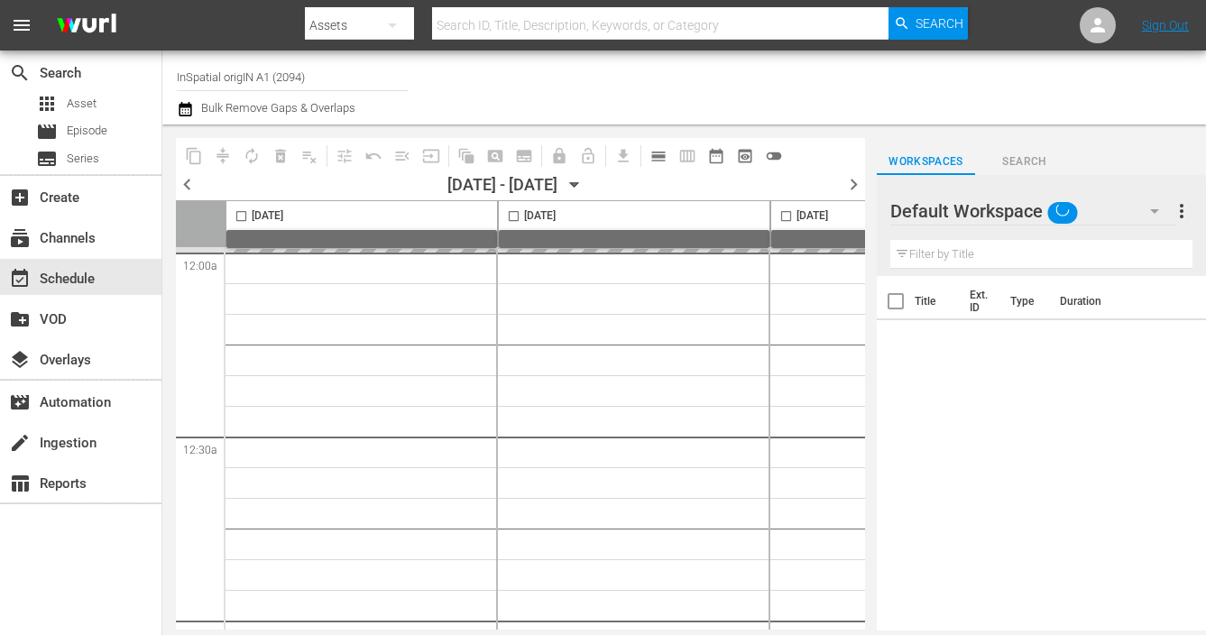
type input "InSpatial origIN A1 (2094)"
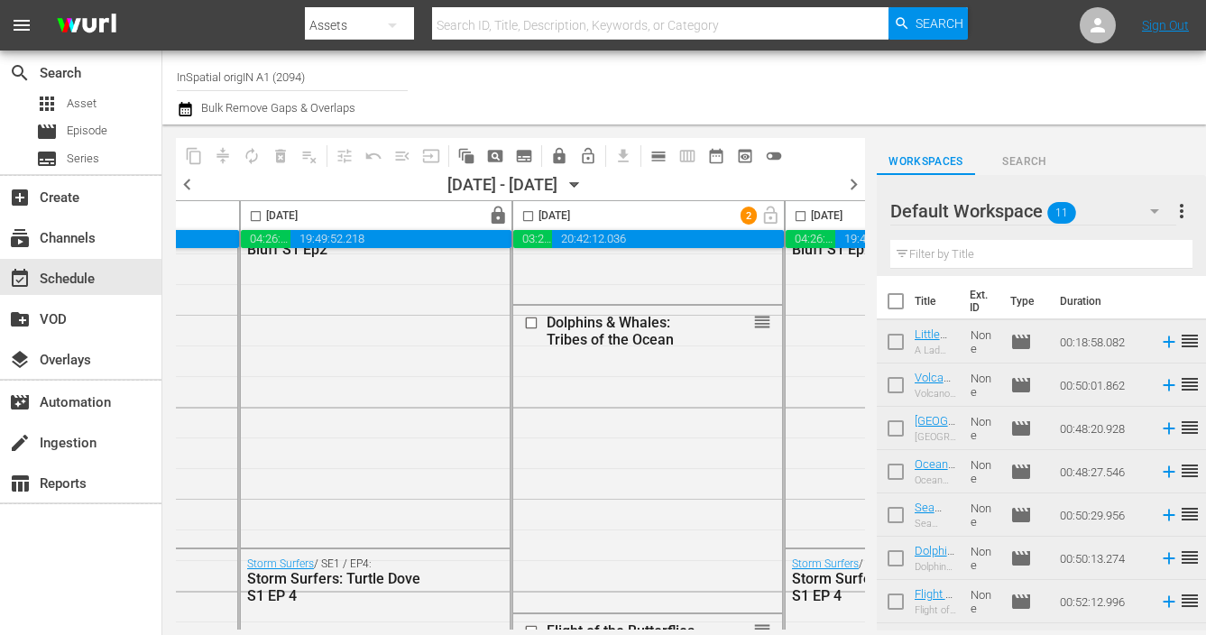
scroll to position [8464, 803]
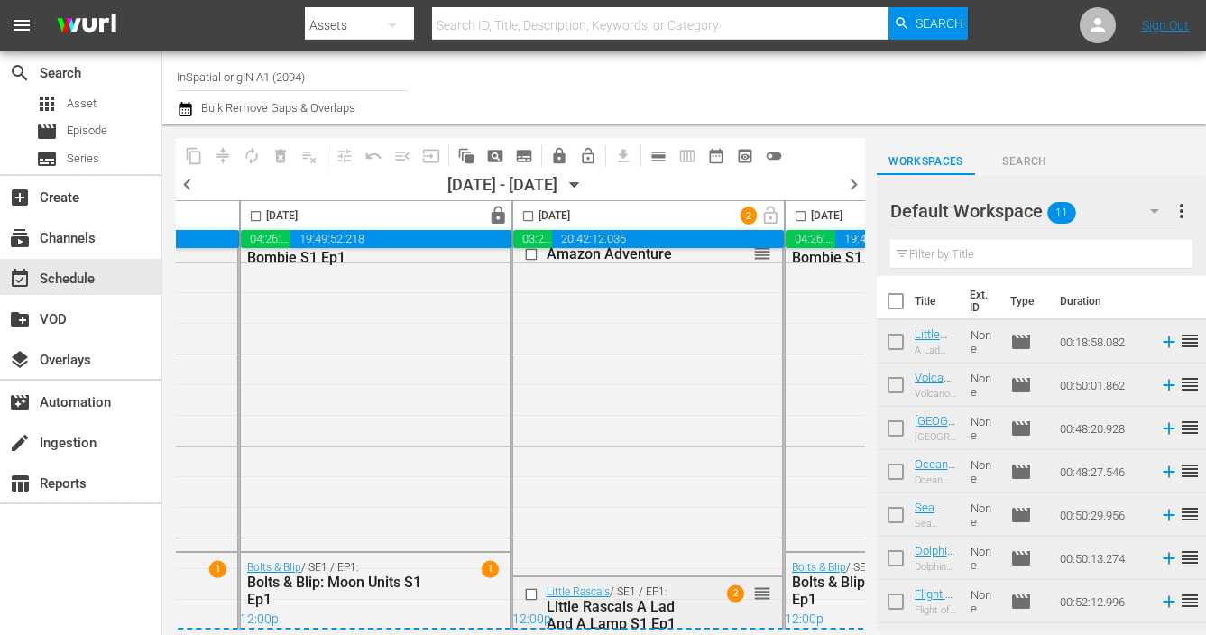
click at [731, 589] on span "2" at bounding box center [735, 594] width 17 height 17
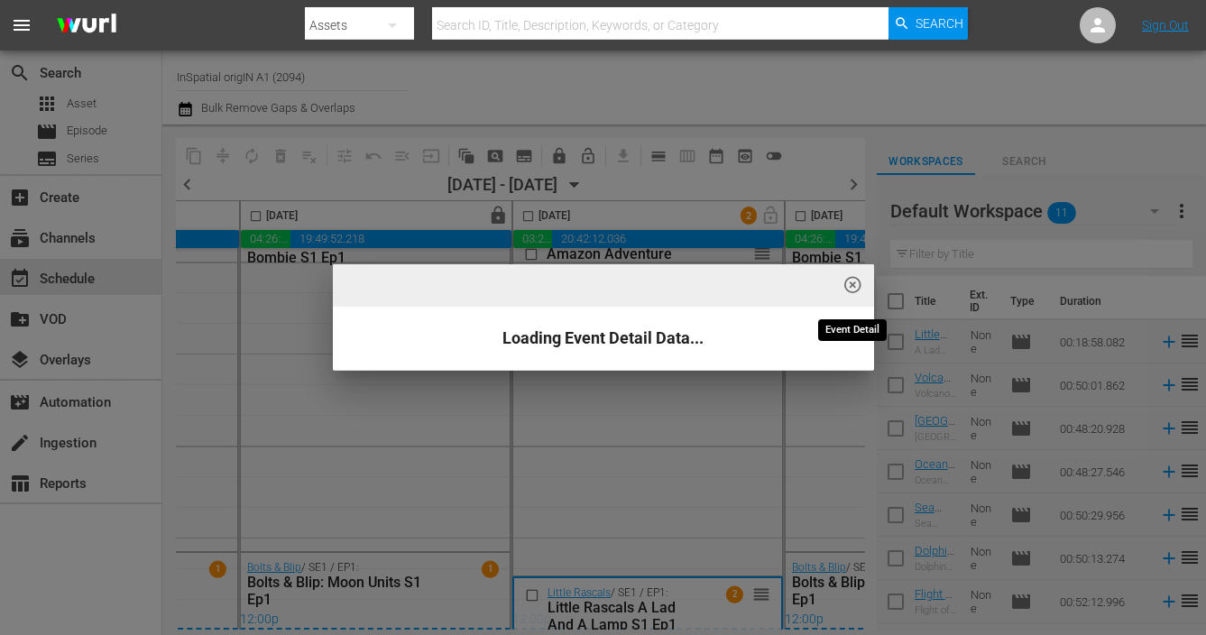
click at [853, 283] on span "highlight_off_icon" at bounding box center [853, 285] width 21 height 21
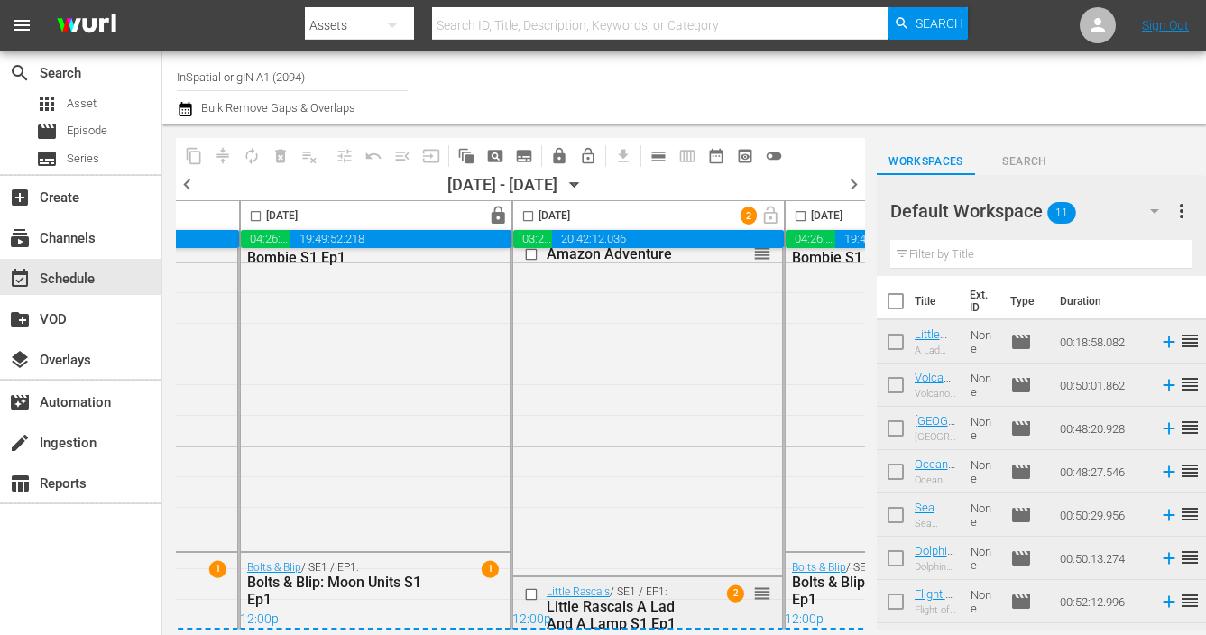
click at [738, 586] on span "2" at bounding box center [735, 594] width 17 height 17
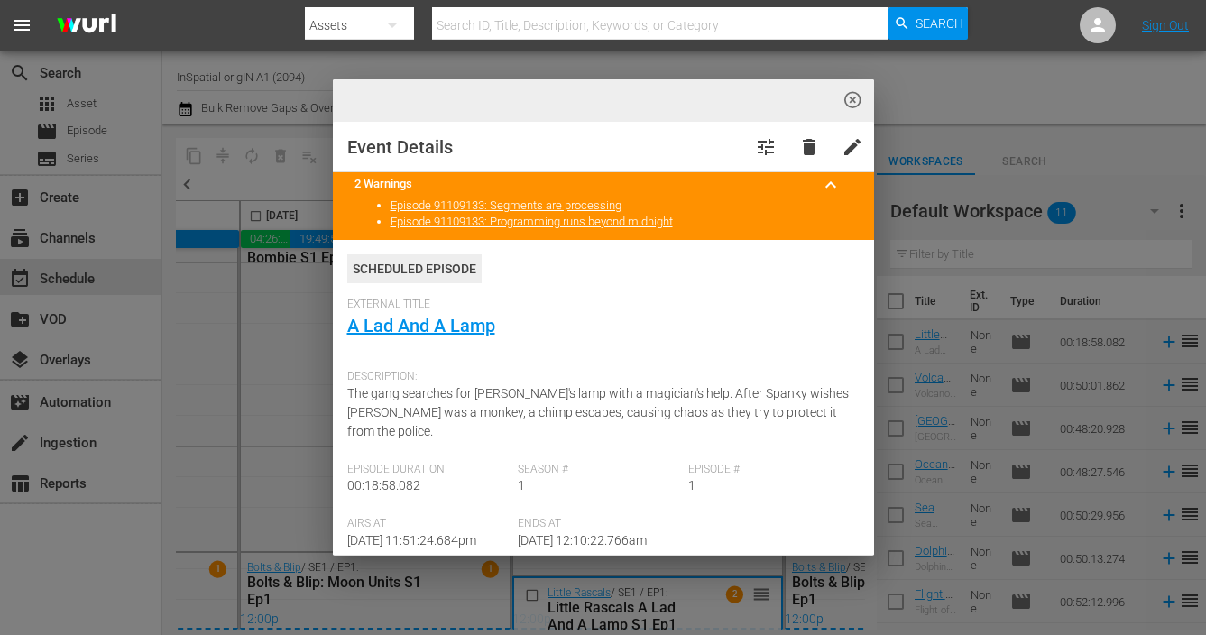
click at [973, 117] on div "highlight_off_icon Event Details tune delete edit 2 Warnings keyboard_arrow_up …" at bounding box center [603, 317] width 1206 height 635
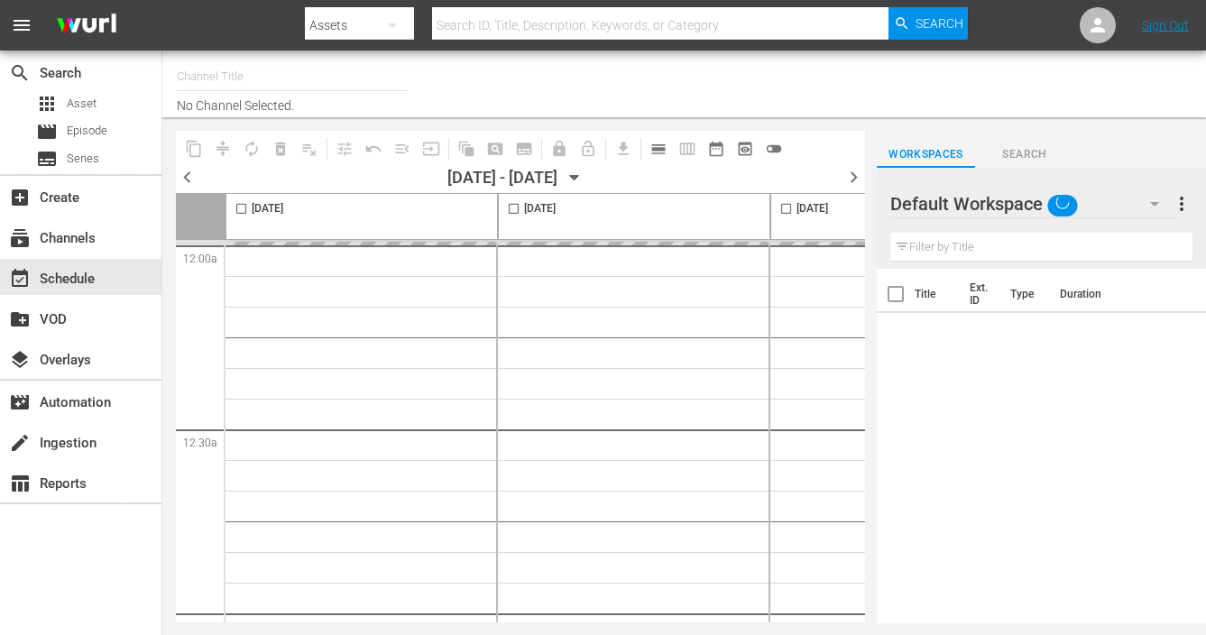
type input "InSpatial origIN A1 (2094)"
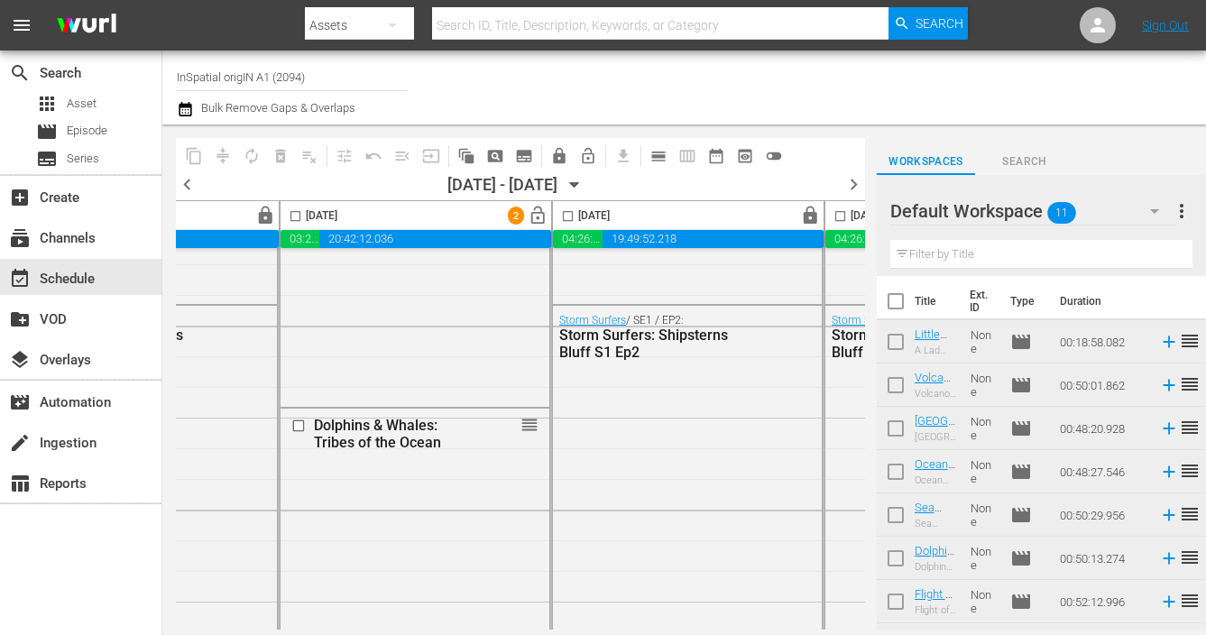
scroll to position [8464, 1036]
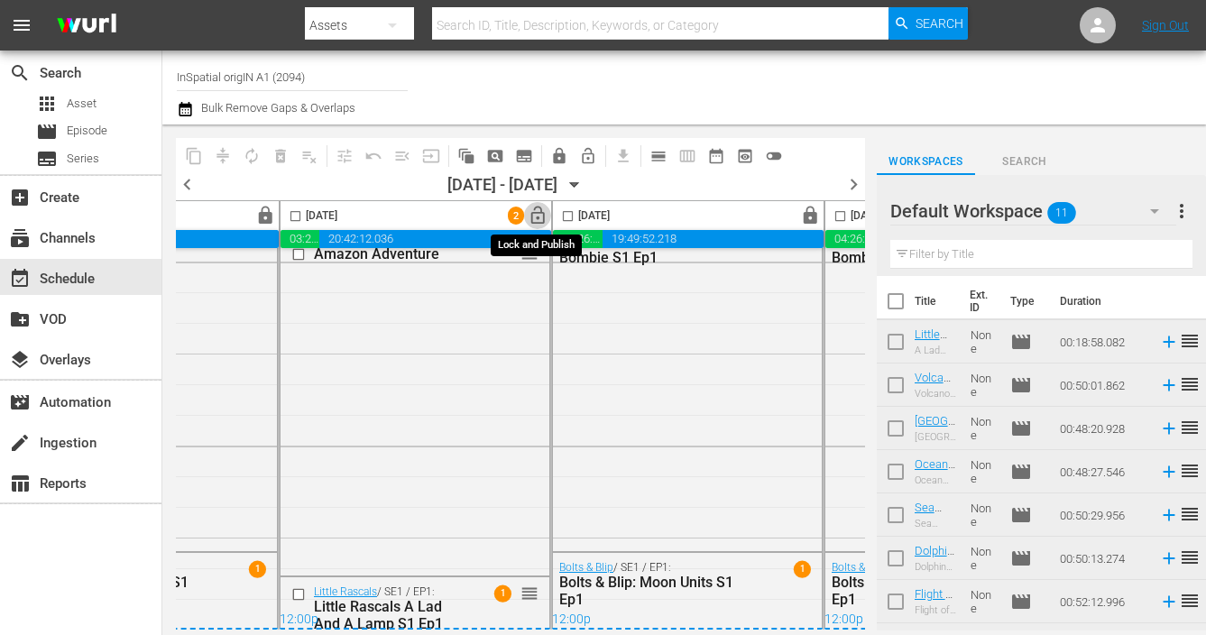
click at [533, 208] on span "lock_open" at bounding box center [538, 216] width 21 height 21
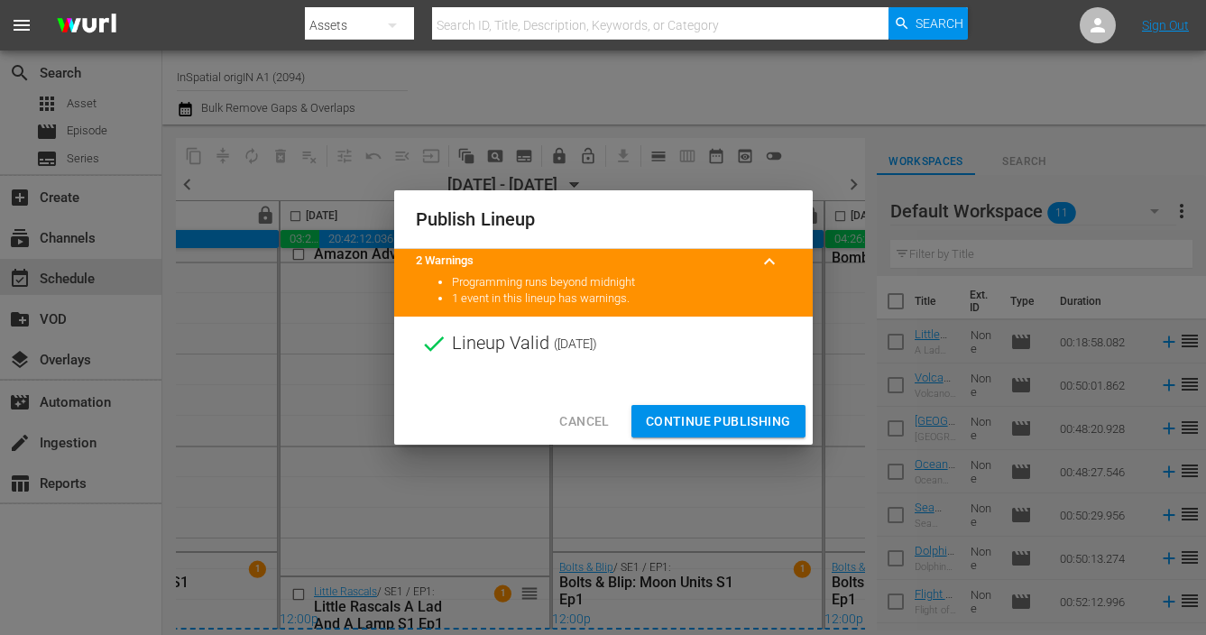
click at [728, 426] on span "Continue Publishing" at bounding box center [718, 421] width 145 height 23
